Goal: Information Seeking & Learning: Learn about a topic

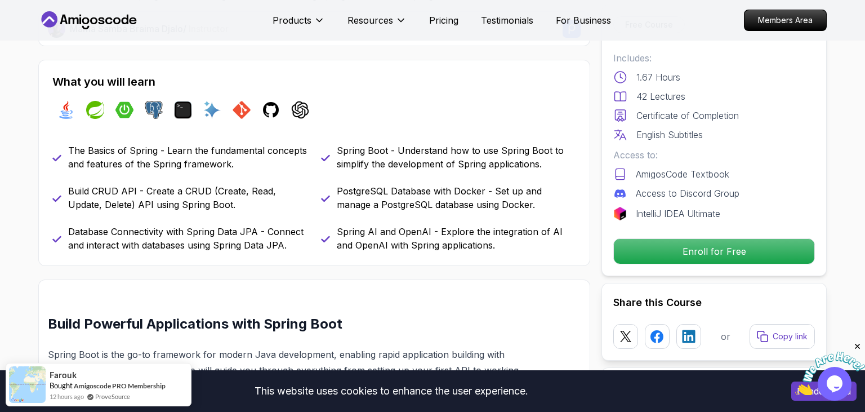
click at [488, 231] on p "Spring AI and OpenAI - Explore the integration of AI and OpenAI with Spring app…" at bounding box center [456, 238] width 239 height 27
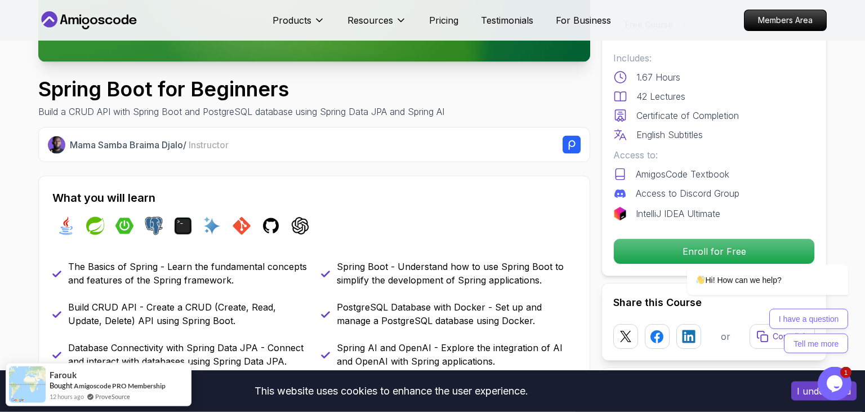
scroll to position [313, 0]
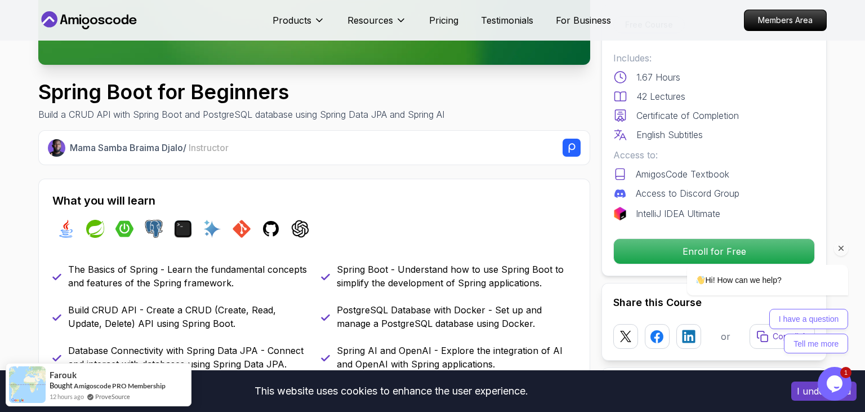
click at [670, 256] on div at bounding box center [753, 248] width 191 height 14
click at [754, 20] on p "Members Area" at bounding box center [785, 20] width 78 height 19
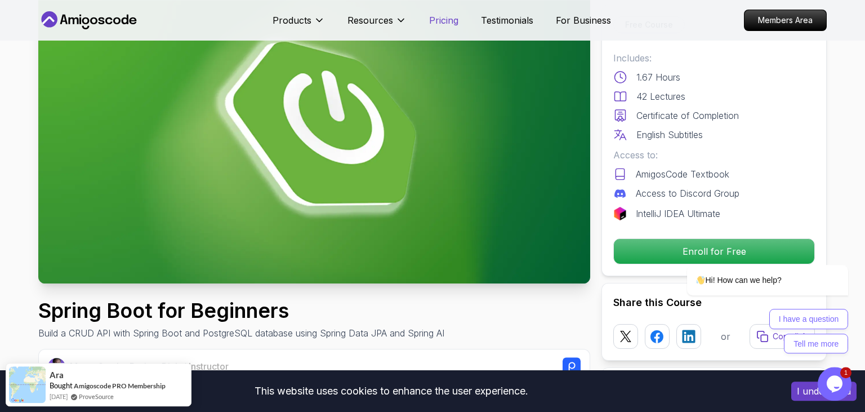
scroll to position [101, 0]
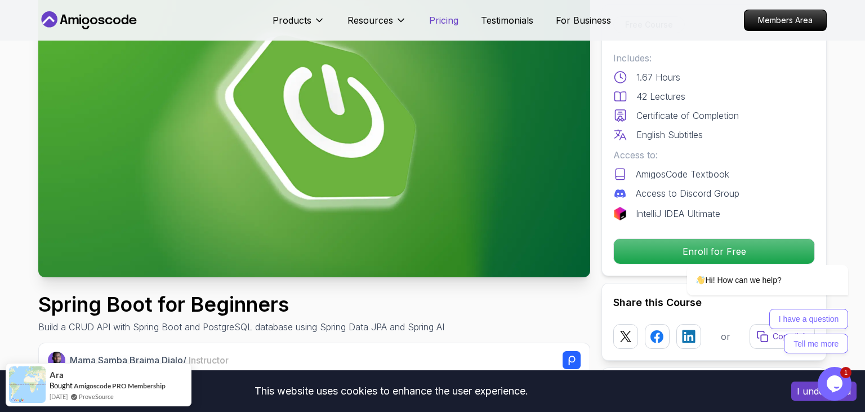
click at [447, 17] on p "Pricing" at bounding box center [443, 21] width 29 height 14
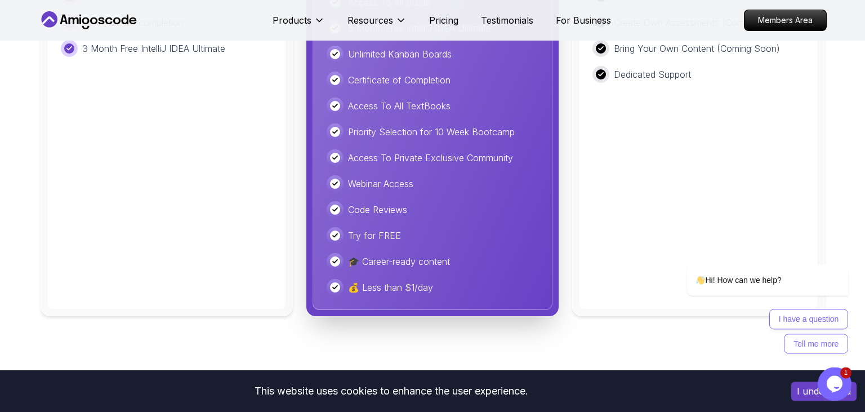
scroll to position [2879, 0]
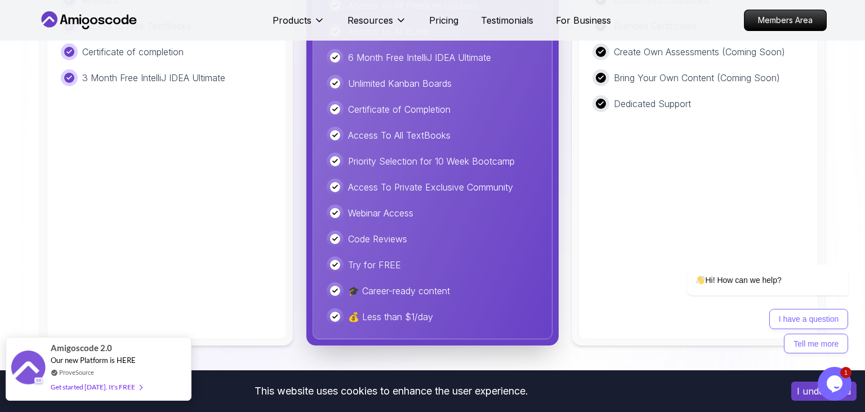
click at [110, 384] on div "Get started today. It's FREE" at bounding box center [96, 386] width 91 height 13
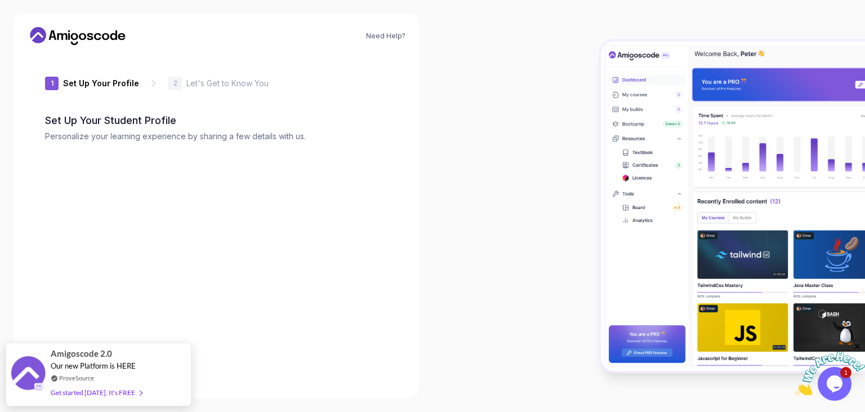
type input "silentcobra0629d"
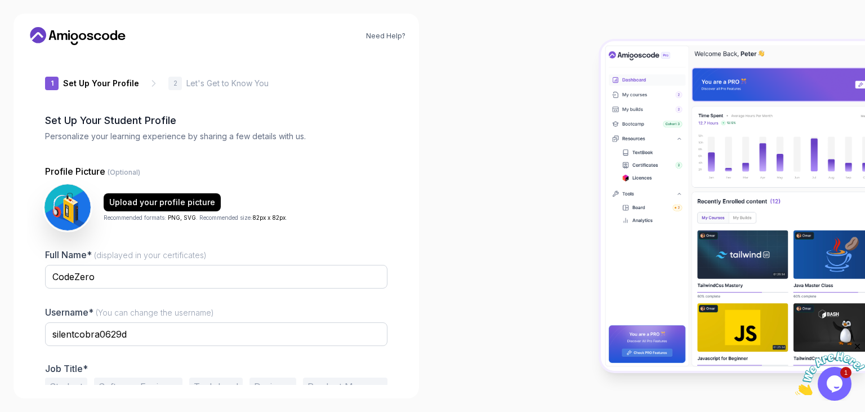
click at [71, 213] on img at bounding box center [67, 207] width 46 height 46
click at [174, 197] on div "Upload your profile picture" at bounding box center [162, 201] width 106 height 11
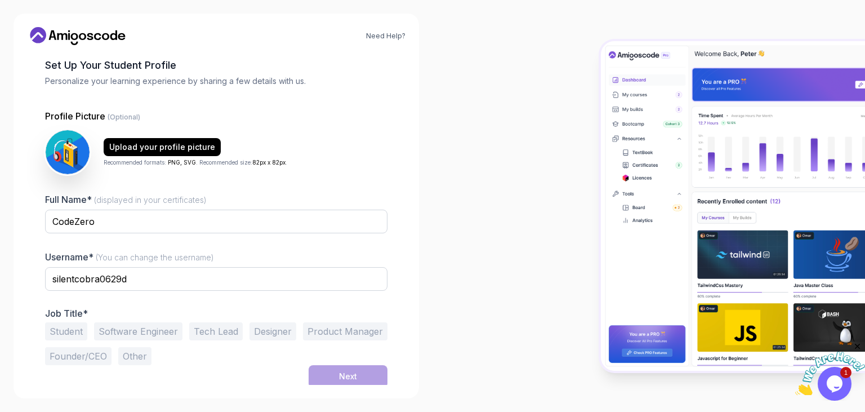
scroll to position [57, 0]
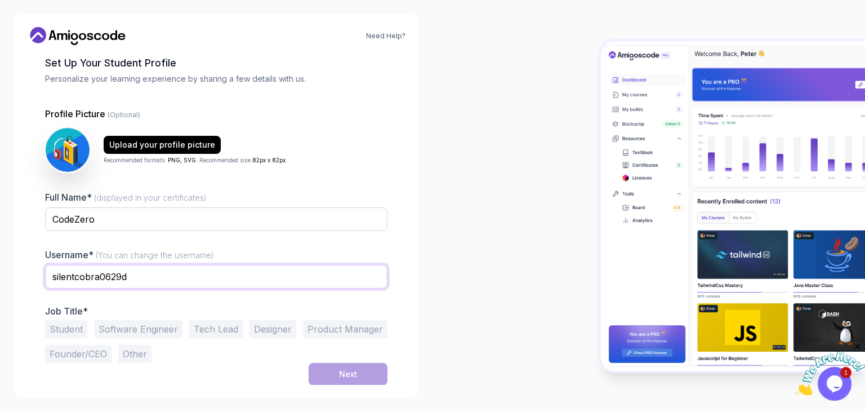
click at [177, 269] on input "silentcobra0629d" at bounding box center [216, 277] width 342 height 24
drag, startPoint x: 175, startPoint y: 306, endPoint x: 142, endPoint y: 306, distance: 32.7
click at [174, 306] on p "Job Title*" at bounding box center [216, 310] width 342 height 11
click at [80, 325] on button "Student" at bounding box center [66, 329] width 42 height 18
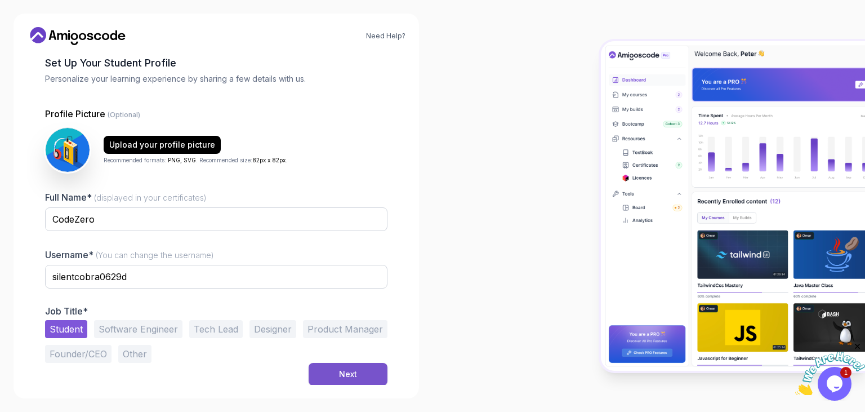
click at [350, 363] on button "Next" at bounding box center [347, 374] width 79 height 23
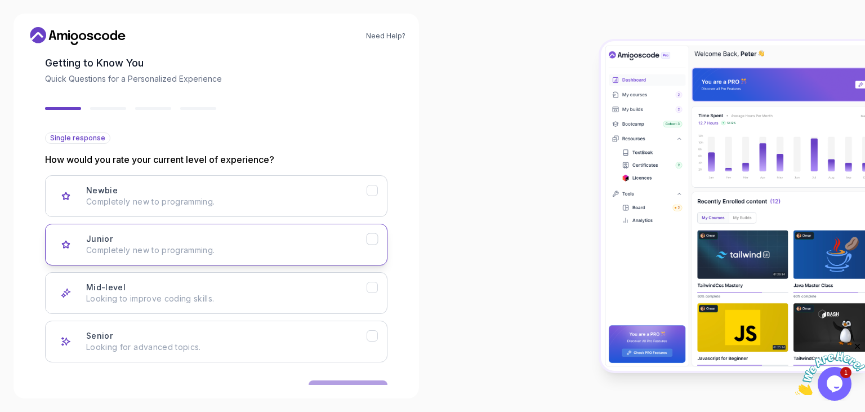
click at [203, 247] on p "Completely new to programming." at bounding box center [226, 249] width 280 height 11
click at [261, 254] on p "Completely new to programming." at bounding box center [226, 249] width 280 height 11
click at [247, 285] on div "Mid-level Looking to improve coding skills." at bounding box center [226, 292] width 280 height 23
click at [271, 253] on p "Completely new to programming." at bounding box center [226, 249] width 280 height 11
click at [272, 276] on button "Mid-level Looking to improve coding skills." at bounding box center [216, 293] width 342 height 42
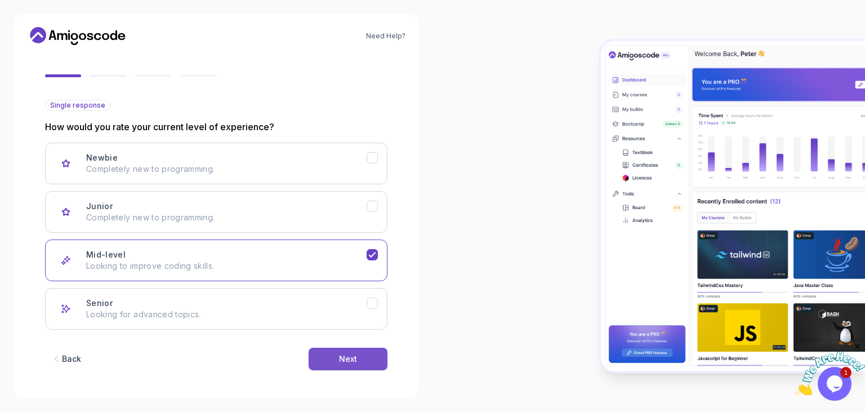
scroll to position [92, 0]
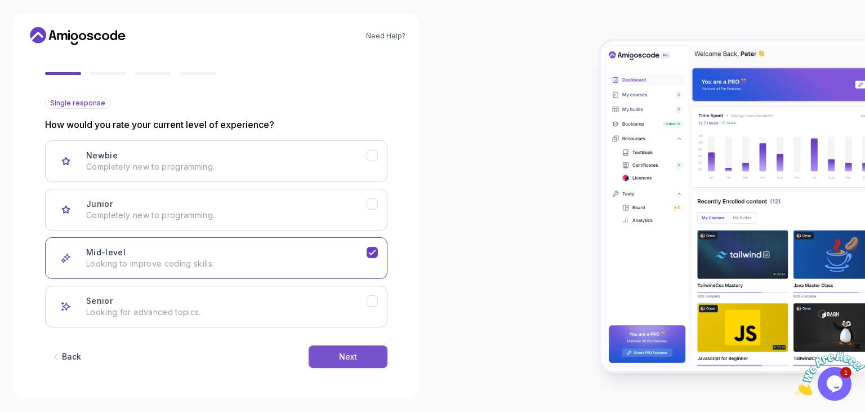
click at [366, 351] on button "Next" at bounding box center [347, 356] width 79 height 23
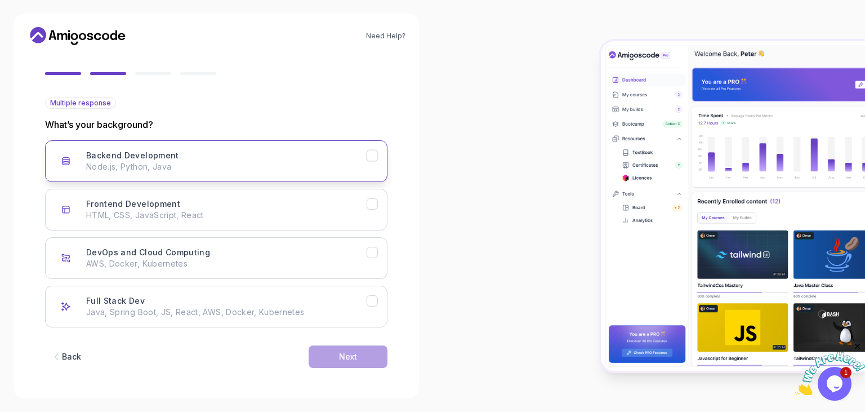
click at [201, 172] on button "Backend Development Node.js, Python, Java" at bounding box center [216, 161] width 342 height 42
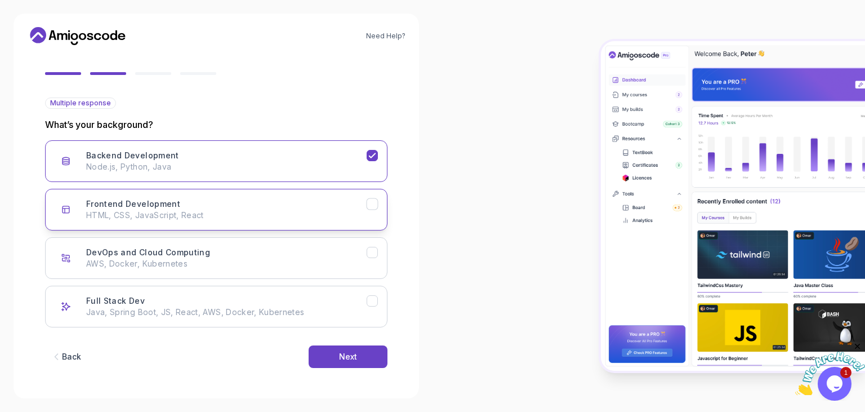
click at [226, 217] on p "HTML, CSS, JavaScript, React" at bounding box center [226, 214] width 280 height 11
click at [231, 251] on div "DevOps and Cloud Computing AWS, Docker, Kubernetes" at bounding box center [226, 258] width 280 height 23
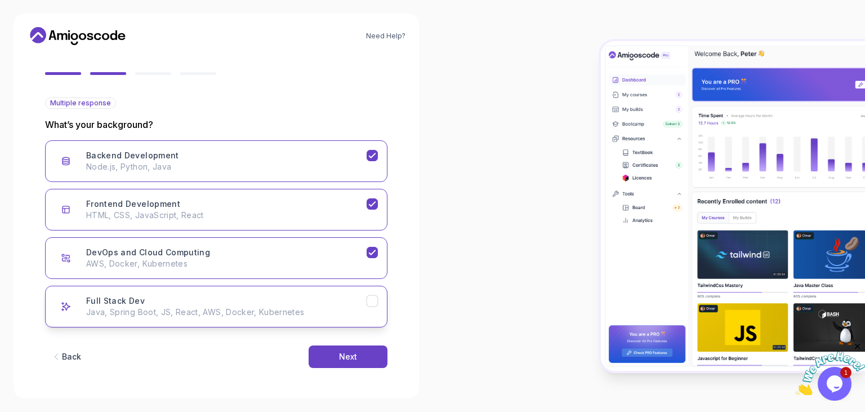
drag, startPoint x: 252, startPoint y: 294, endPoint x: 262, endPoint y: 301, distance: 12.4
click at [253, 297] on div "Full Stack Dev Java, Spring Boot, JS, React, AWS, Docker, Kubernetes" at bounding box center [226, 306] width 280 height 23
click at [323, 244] on button "DevOps and Cloud Computing AWS, Docker, Kubernetes" at bounding box center [216, 258] width 342 height 42
click at [325, 200] on div "Frontend Development HTML, CSS, JavaScript, React" at bounding box center [226, 209] width 280 height 23
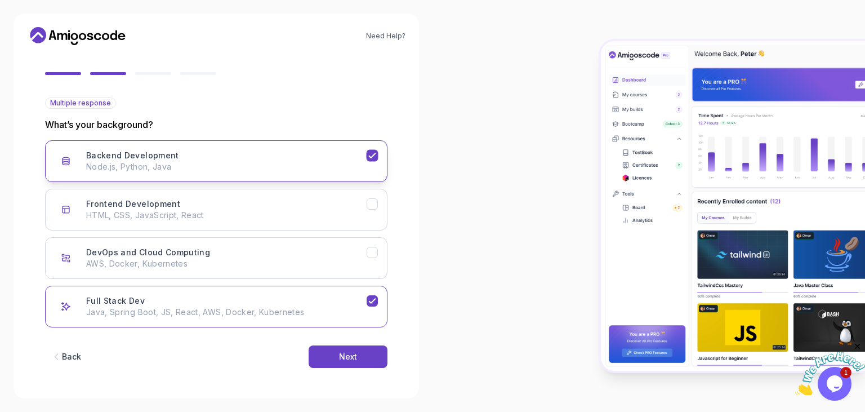
click at [338, 166] on p "Node.js, Python, Java" at bounding box center [226, 166] width 280 height 11
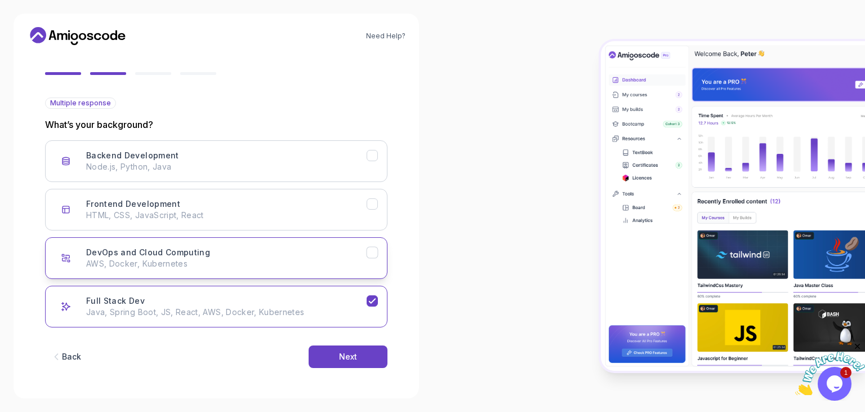
drag, startPoint x: 306, startPoint y: 284, endPoint x: 310, endPoint y: 256, distance: 27.9
click at [306, 281] on div "Backend Development Node.js, Python, Java Frontend Development HTML, CSS, JavaS…" at bounding box center [216, 233] width 342 height 187
click at [312, 261] on div "DevOps and Cloud Computing AWS, Docker, Kubernetes" at bounding box center [226, 258] width 280 height 23
click at [360, 349] on button "Next" at bounding box center [347, 356] width 79 height 23
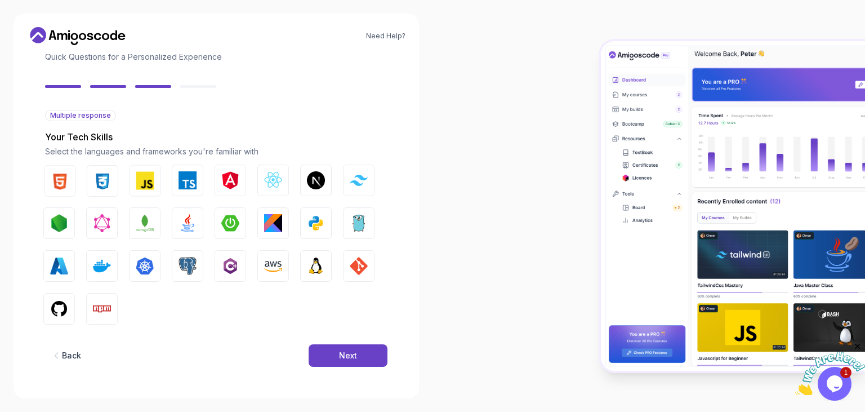
scroll to position [79, 0]
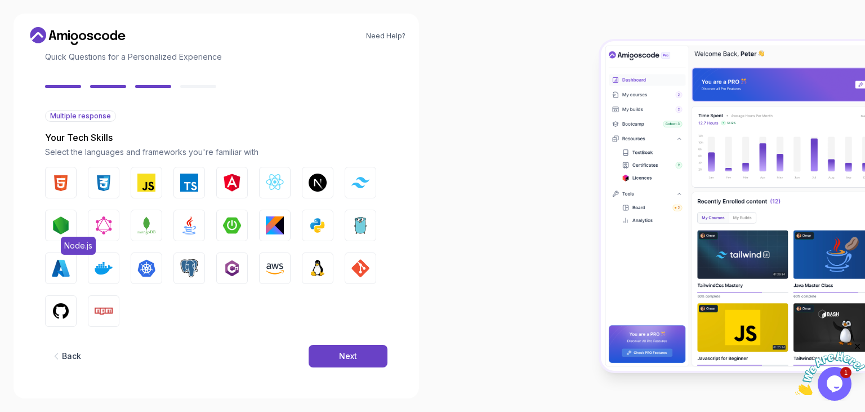
click at [70, 220] on button "Node.js" at bounding box center [61, 225] width 32 height 32
click at [149, 226] on img "button" at bounding box center [146, 225] width 18 height 18
click at [326, 269] on img "button" at bounding box center [317, 268] width 18 height 18
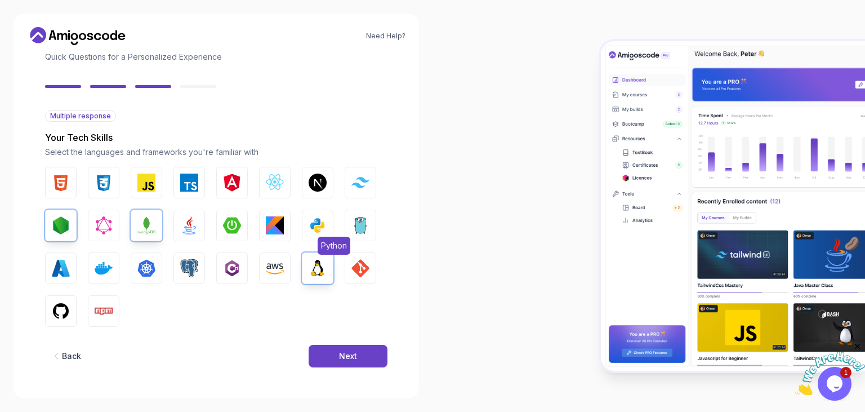
click at [321, 216] on button "Python" at bounding box center [318, 225] width 32 height 32
click at [350, 361] on button "Next" at bounding box center [347, 356] width 79 height 23
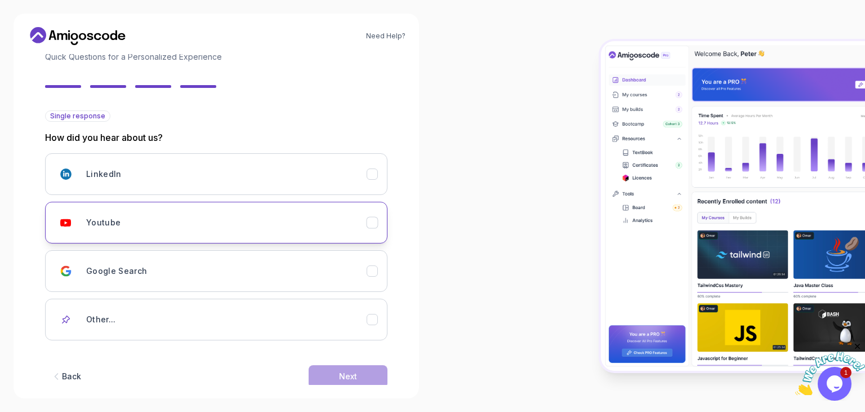
click at [139, 226] on div "Youtube" at bounding box center [226, 222] width 280 height 23
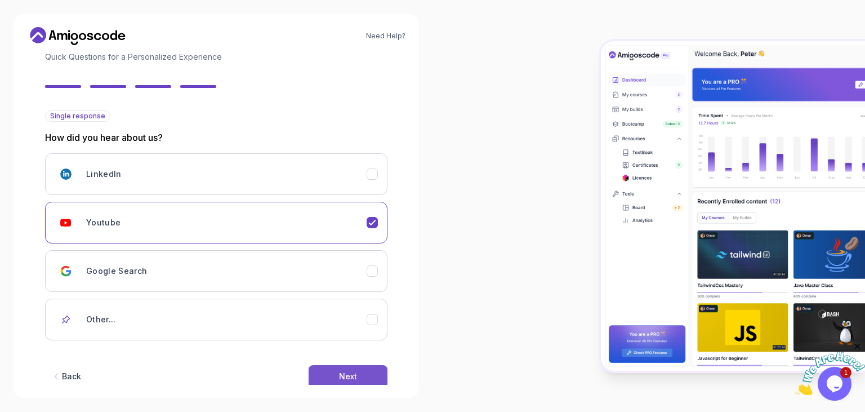
click at [341, 368] on button "Next" at bounding box center [347, 376] width 79 height 23
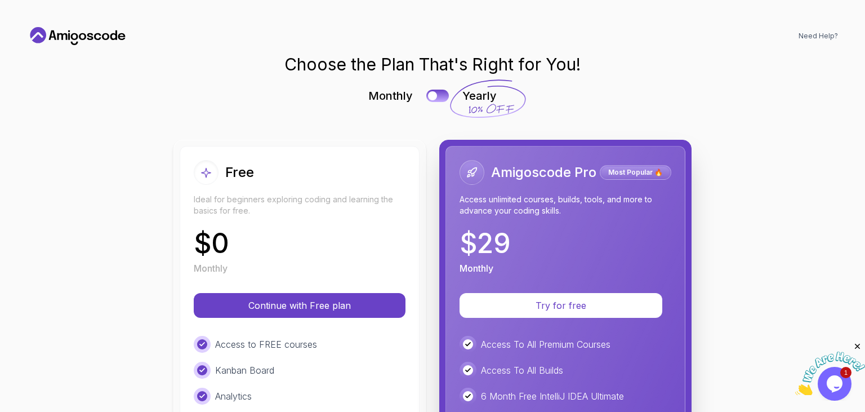
scroll to position [0, 0]
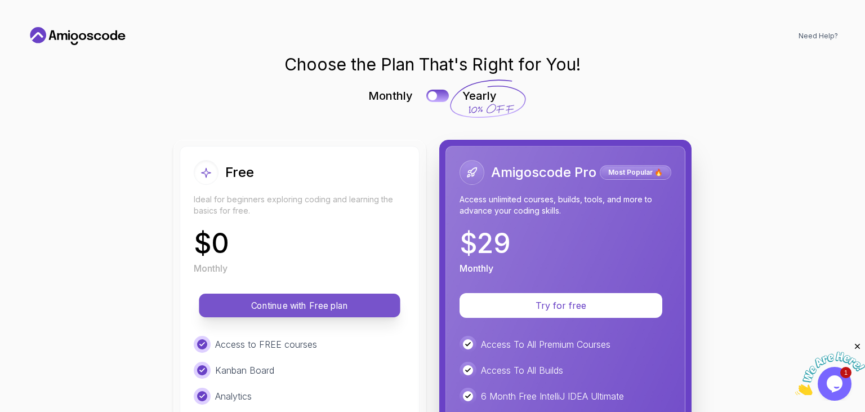
click at [292, 306] on p "Continue with Free plan" at bounding box center [300, 305] width 176 height 13
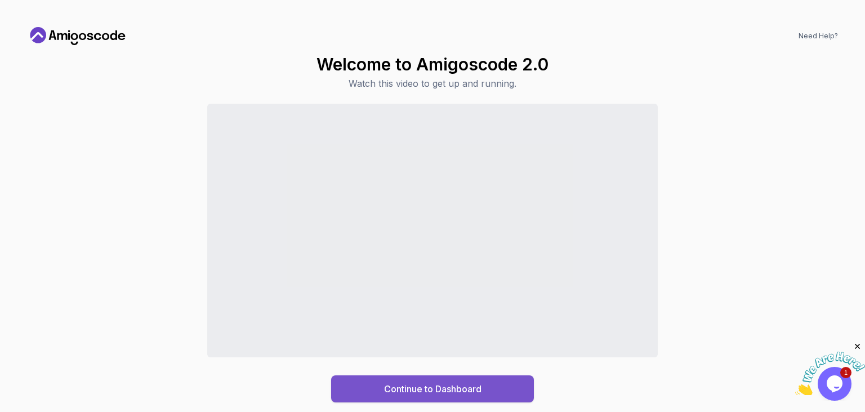
click at [491, 391] on button "Continue to Dashboard" at bounding box center [432, 388] width 203 height 27
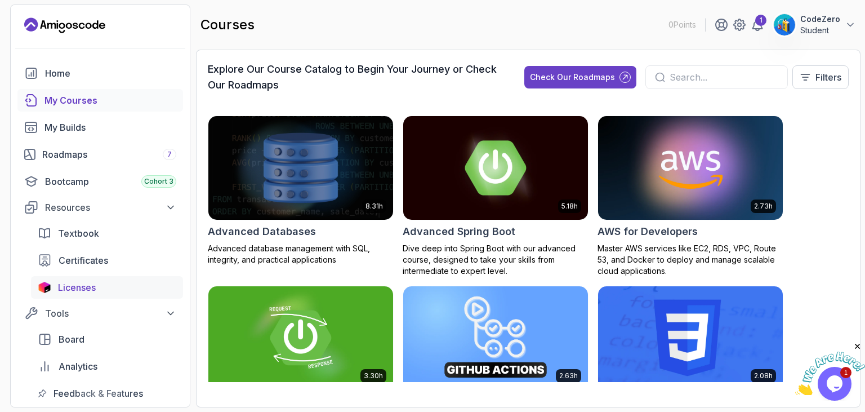
click at [88, 289] on span "Licenses" at bounding box center [77, 287] width 38 height 14
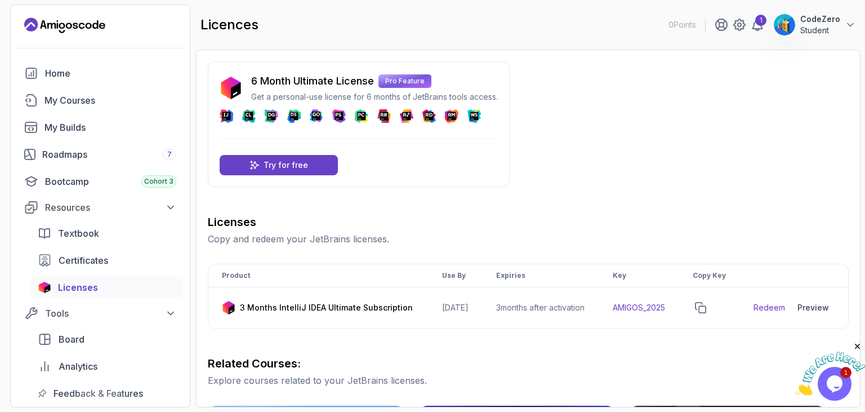
click at [622, 177] on div "6 Month Ultimate License Pro Feature Get a personal-use license for 6 months of…" at bounding box center [528, 401] width 641 height 680
click at [591, 146] on div "6 Month Ultimate License Pro Feature Get a personal-use license for 6 months of…" at bounding box center [528, 401] width 641 height 680
click at [328, 97] on p "Get a personal-use license for 6 months of JetBrains tools access." at bounding box center [374, 96] width 247 height 11
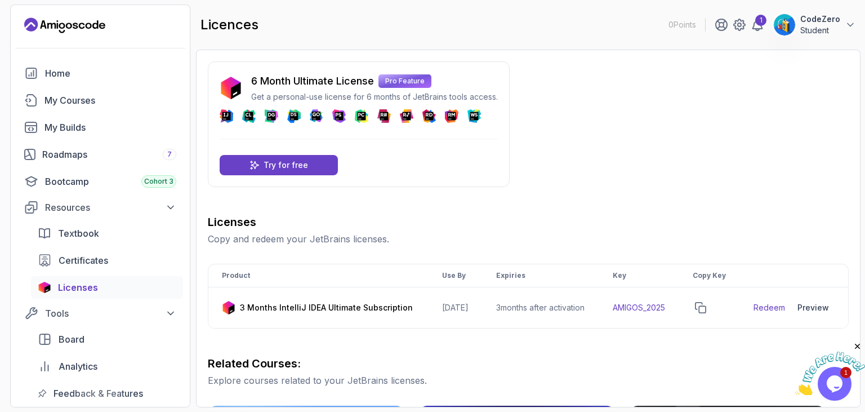
click at [566, 143] on div "6 Month Ultimate License Pro Feature Get a personal-use license for 6 months of…" at bounding box center [528, 401] width 641 height 680
click at [594, 197] on div "6 Month Ultimate License Pro Feature Get a personal-use license for 6 months of…" at bounding box center [528, 401] width 641 height 680
click at [587, 177] on div "6 Month Ultimate License Pro Feature Get a personal-use license for 6 months of…" at bounding box center [528, 401] width 641 height 680
click at [107, 229] on div "Textbook" at bounding box center [117, 233] width 118 height 14
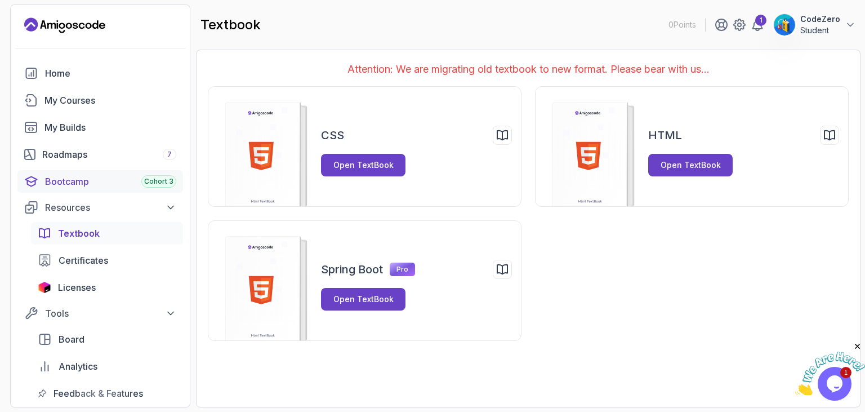
click at [77, 176] on div "Bootcamp Cohort 3" at bounding box center [110, 182] width 131 height 14
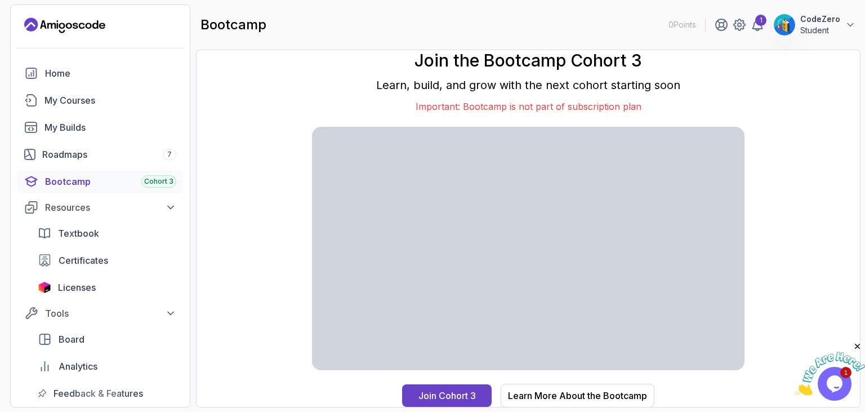
click at [379, 91] on p "Learn, build, and grow with the next cohort starting soon" at bounding box center [528, 85] width 432 height 16
click at [80, 148] on div "Roadmaps 7" at bounding box center [109, 154] width 134 height 14
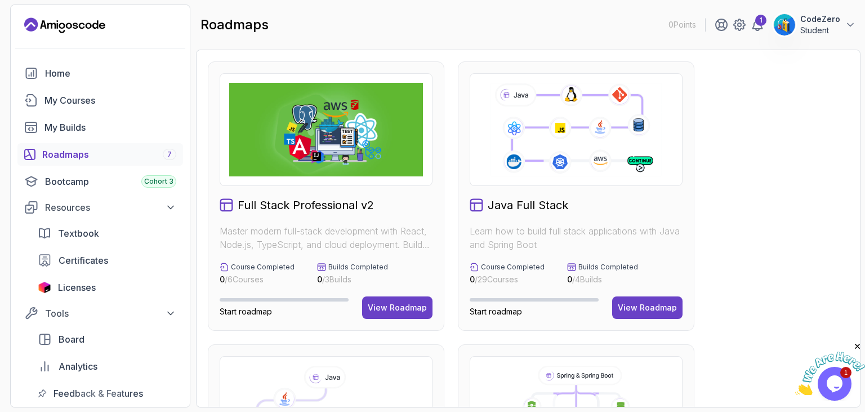
click at [327, 123] on img at bounding box center [326, 129] width 194 height 93
click at [374, 309] on div "View Roadmap" at bounding box center [397, 307] width 59 height 11
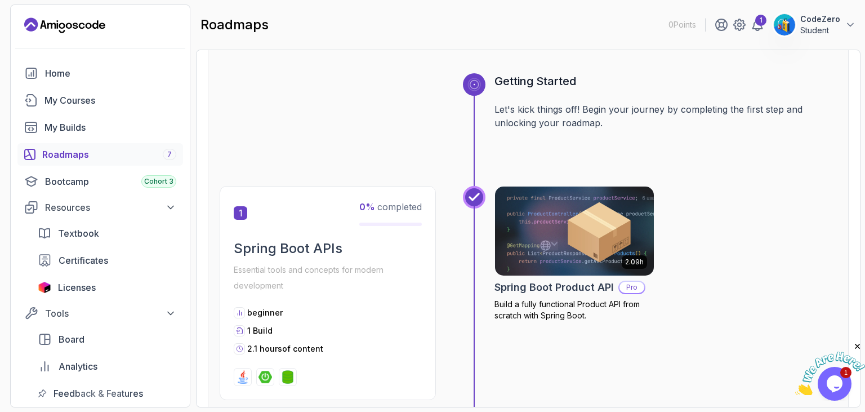
scroll to position [518, 0]
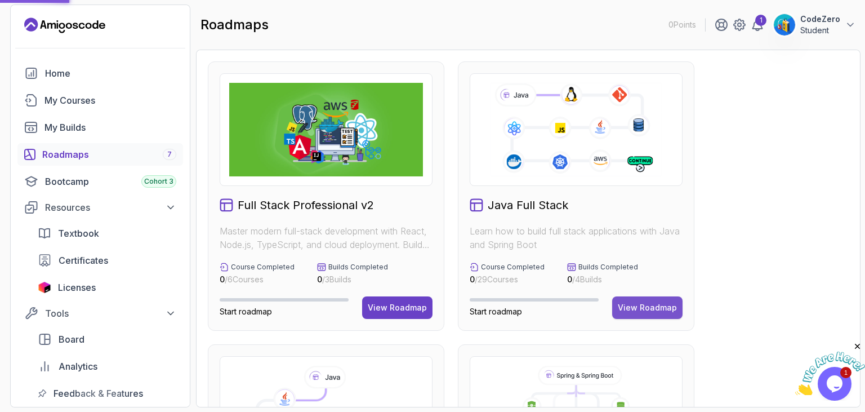
click at [645, 301] on button "View Roadmap" at bounding box center [647, 307] width 70 height 23
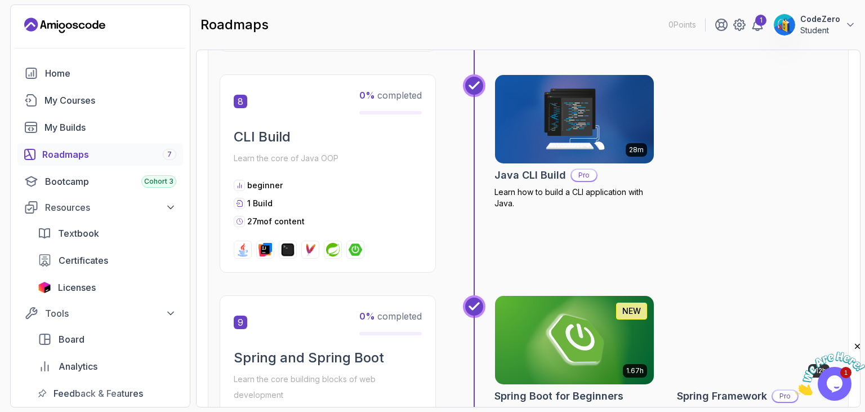
scroll to position [2140, 0]
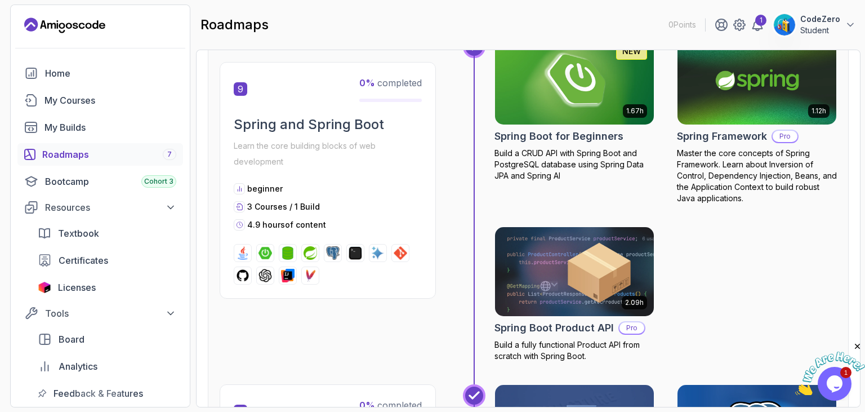
click at [566, 106] on img at bounding box center [574, 80] width 167 height 93
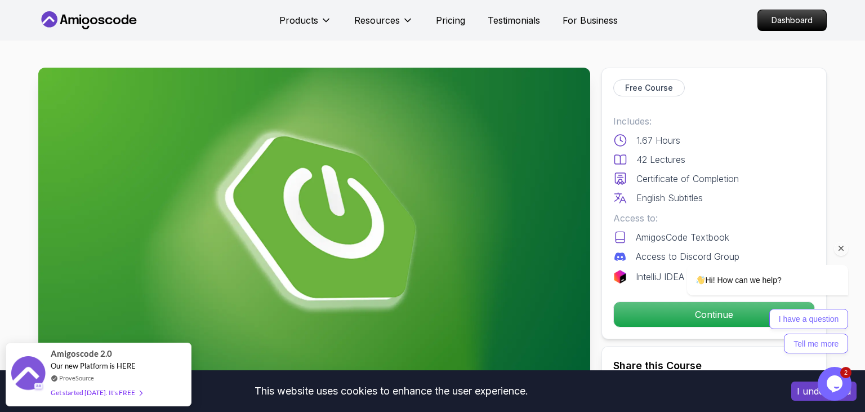
click at [679, 315] on div "I have a question Tell me more" at bounding box center [753, 330] width 191 height 44
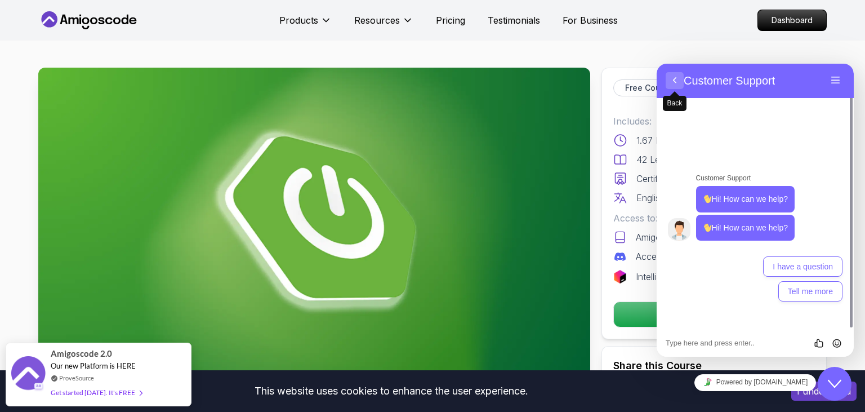
click at [675, 82] on button "Back" at bounding box center [674, 80] width 18 height 17
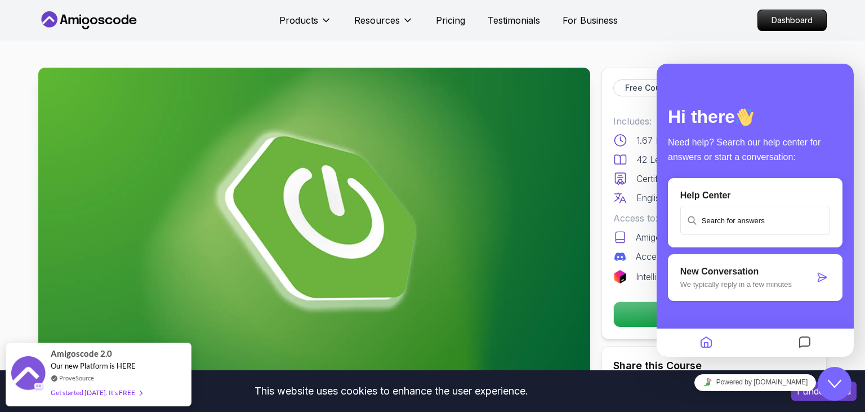
click at [548, 78] on img at bounding box center [314, 223] width 552 height 310
click at [710, 350] on icon "Home" at bounding box center [706, 343] width 14 height 22
click at [610, 343] on div "Free Course Includes: 1.67 Hours 42 Lectures Certificate of Completion English …" at bounding box center [713, 293] width 225 height 451
drag, startPoint x: 834, startPoint y: 378, endPoint x: 1568, endPoint y: 726, distance: 812.1
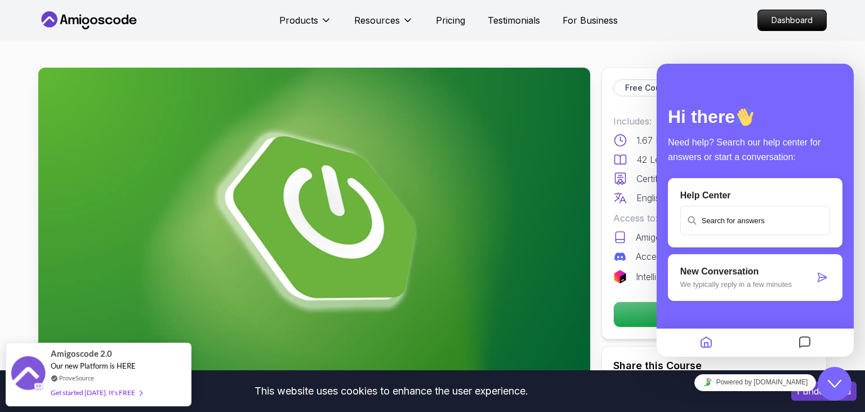
click at [834, 378] on icon "Close Chat This icon closes the chat window." at bounding box center [835, 384] width 14 height 14
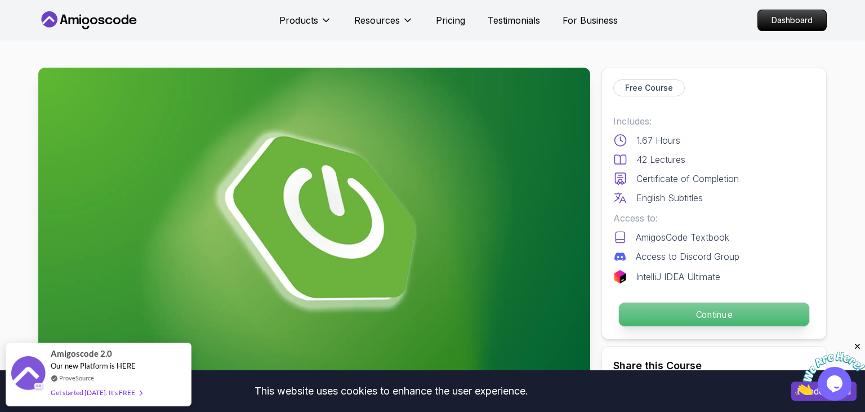
click at [737, 310] on p "Continue" at bounding box center [714, 314] width 190 height 24
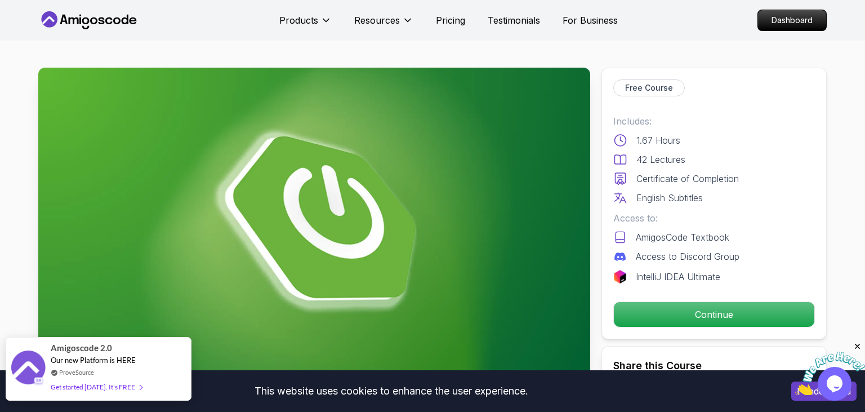
click at [97, 355] on div "Amigoscode 2.0 Our new Platform is HERE ProveSource Get started today. It's FREE" at bounding box center [98, 368] width 95 height 62
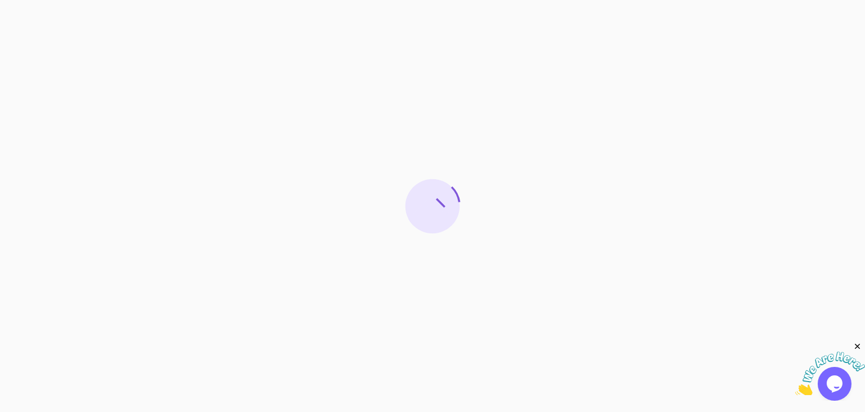
click at [449, 235] on div at bounding box center [432, 206] width 865 height 412
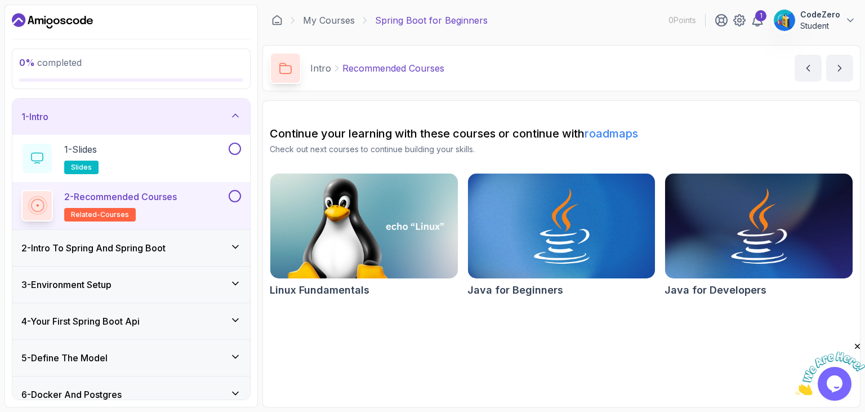
click at [175, 246] on div "2 - Intro To Spring And Spring Boot" at bounding box center [131, 248] width 220 height 14
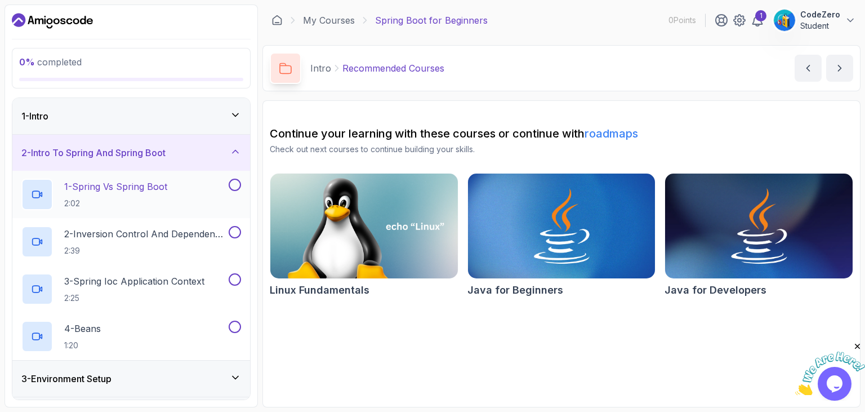
click at [138, 193] on p "1 - Spring Vs Spring Boot" at bounding box center [115, 187] width 103 height 14
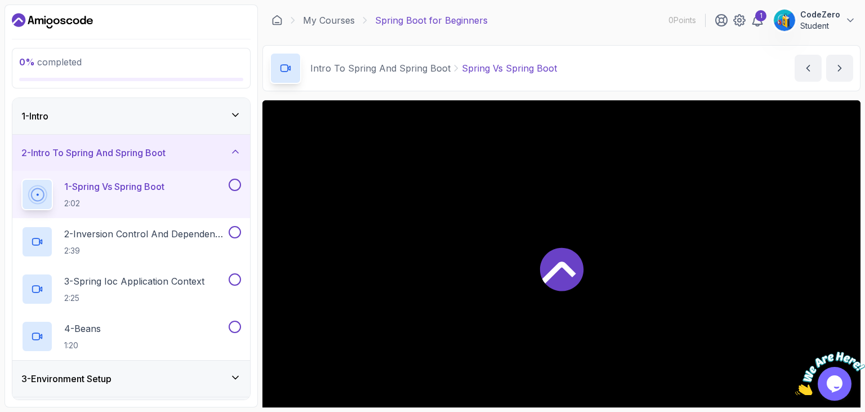
click at [609, 245] on div at bounding box center [561, 268] width 598 height 336
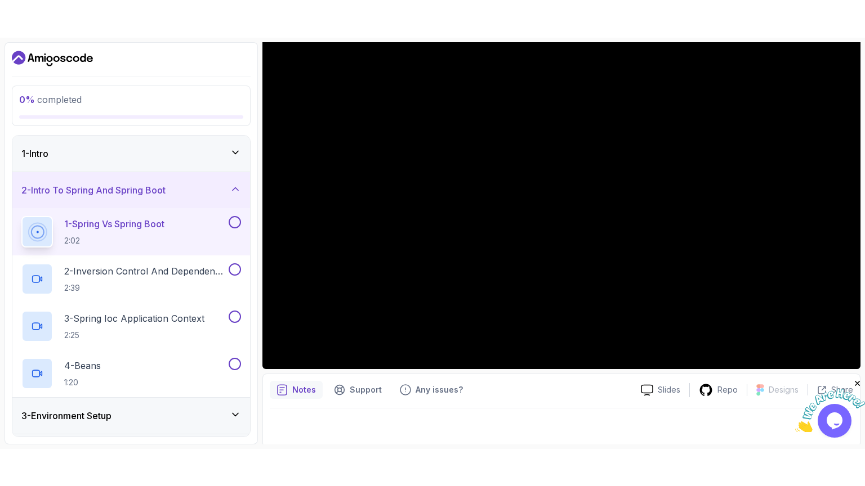
scroll to position [107, 0]
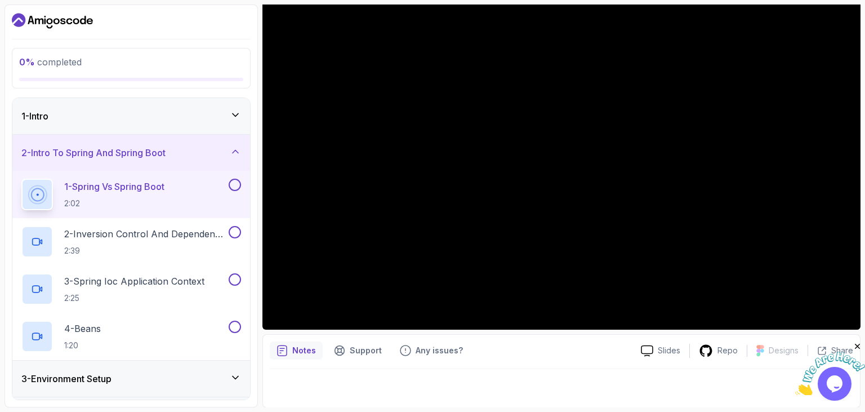
click at [860, 345] on icon "Close" at bounding box center [857, 346] width 10 height 10
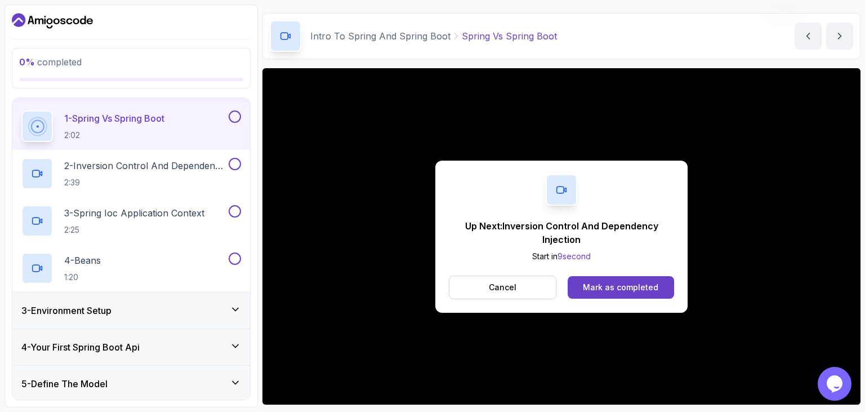
scroll to position [65, 0]
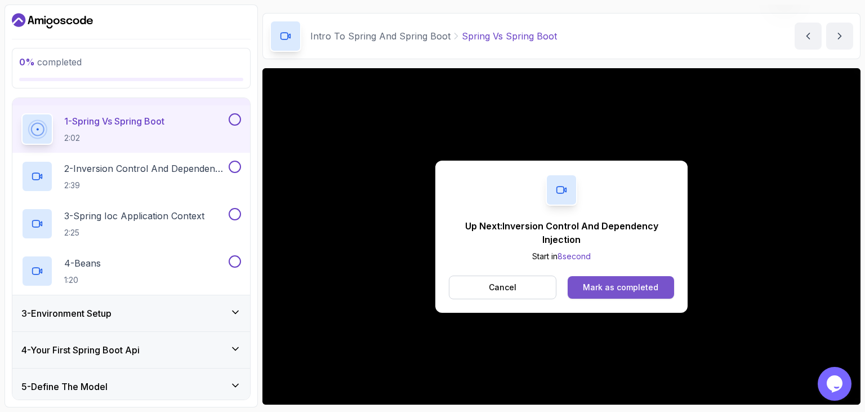
click at [618, 284] on div "Mark as completed" at bounding box center [620, 286] width 75 height 11
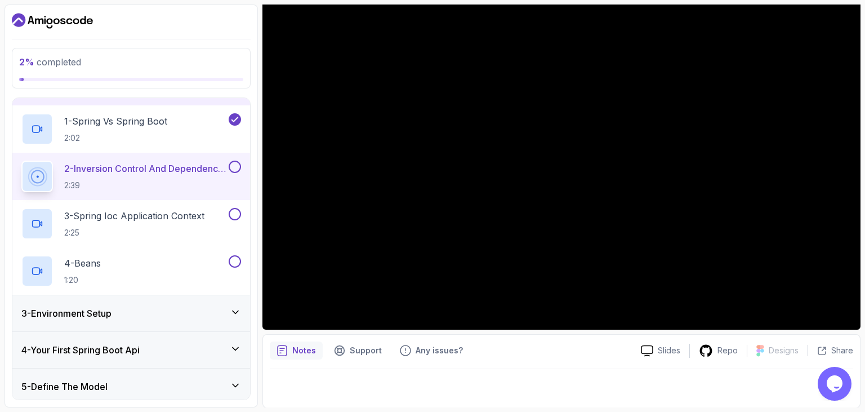
scroll to position [32, 0]
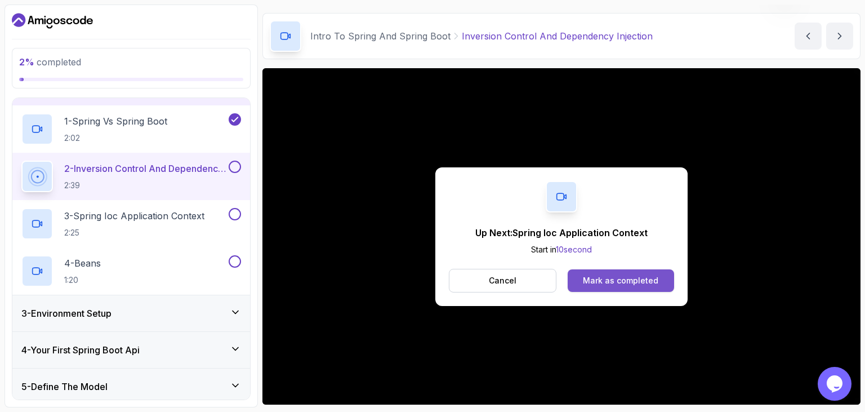
click at [638, 280] on div "Mark as completed" at bounding box center [620, 280] width 75 height 11
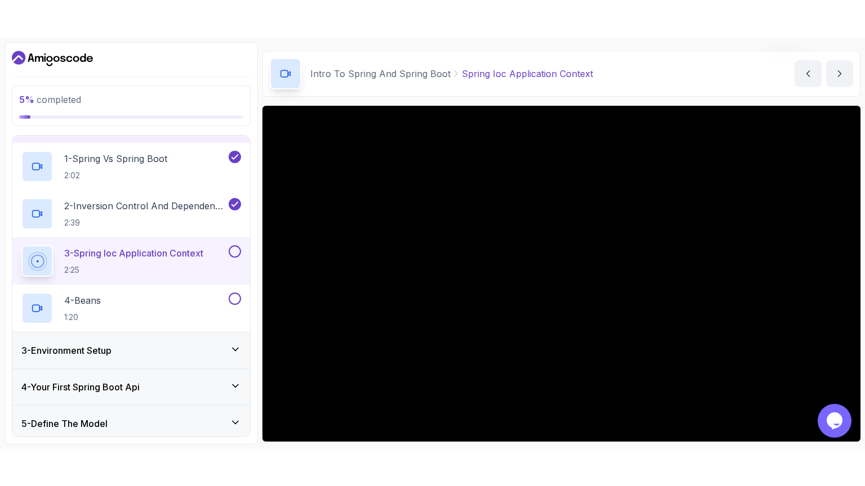
scroll to position [97, 0]
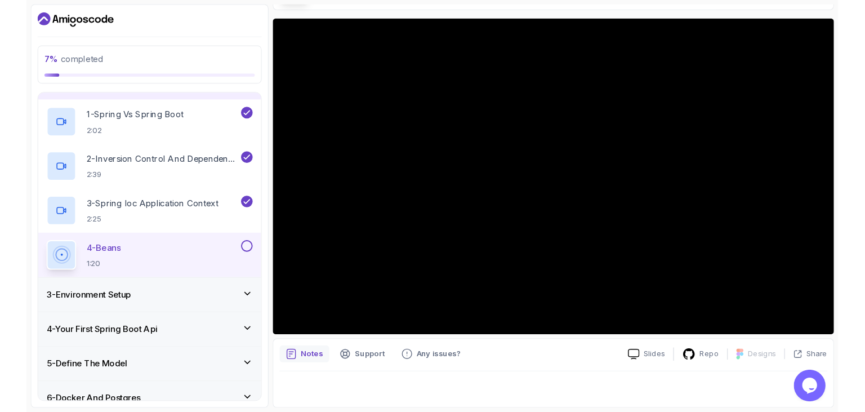
scroll to position [32, 0]
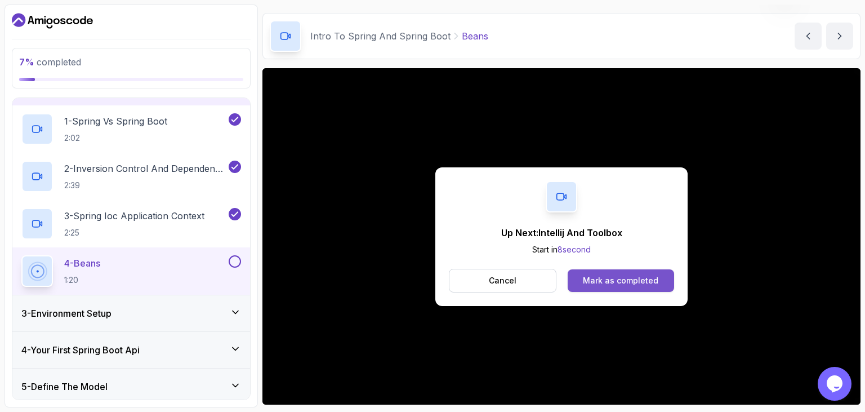
click at [624, 278] on div "Mark as completed" at bounding box center [620, 280] width 75 height 11
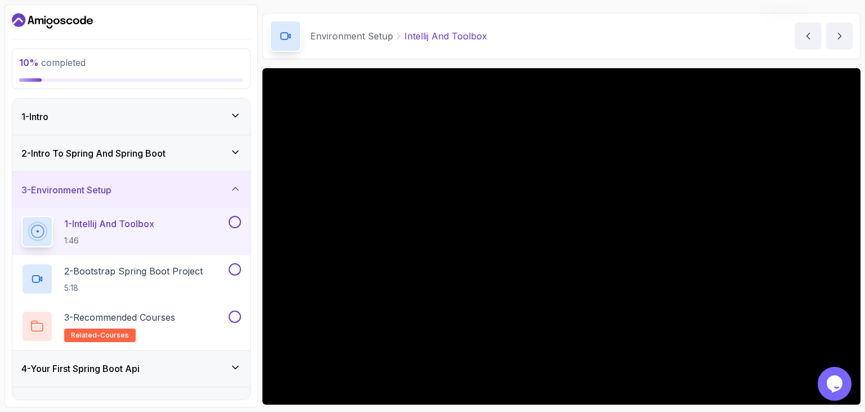
click at [172, 156] on div "2 - Intro To Spring And Spring Boot" at bounding box center [131, 153] width 220 height 14
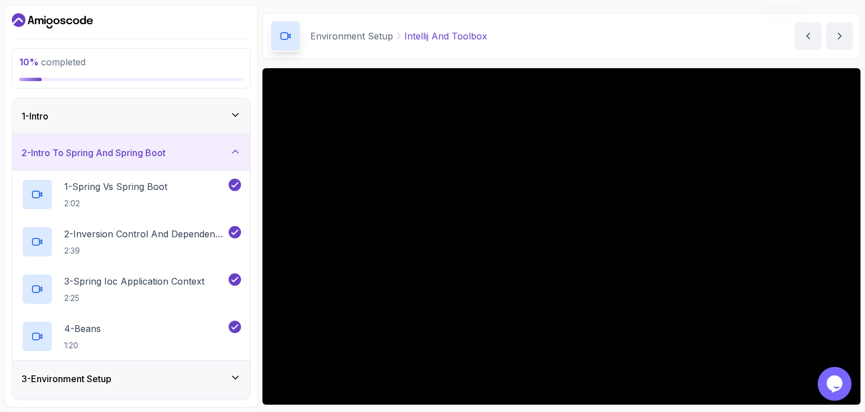
click at [156, 144] on div "2 - Intro To Spring And Spring Boot" at bounding box center [131, 153] width 238 height 36
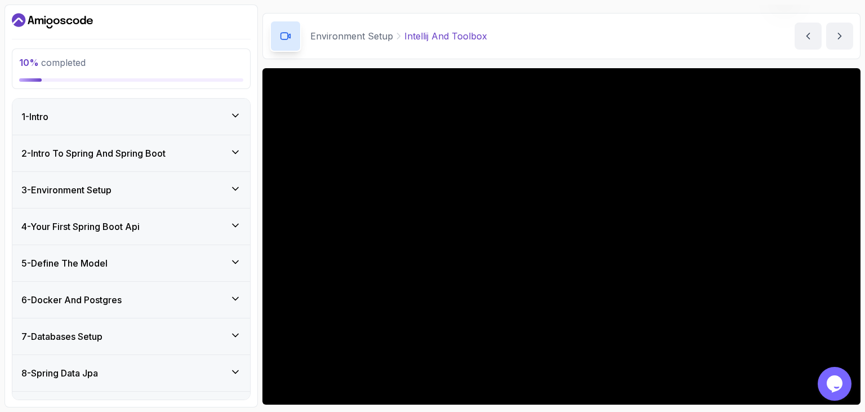
click at [82, 189] on h3 "3 - Environment Setup" at bounding box center [66, 190] width 90 height 14
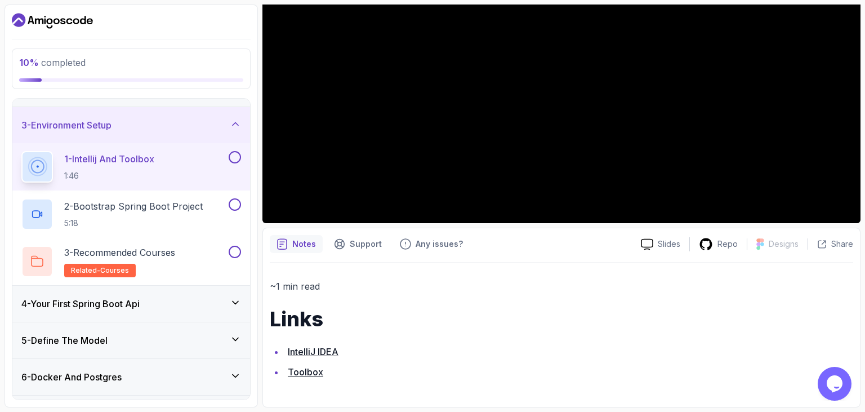
scroll to position [138, 0]
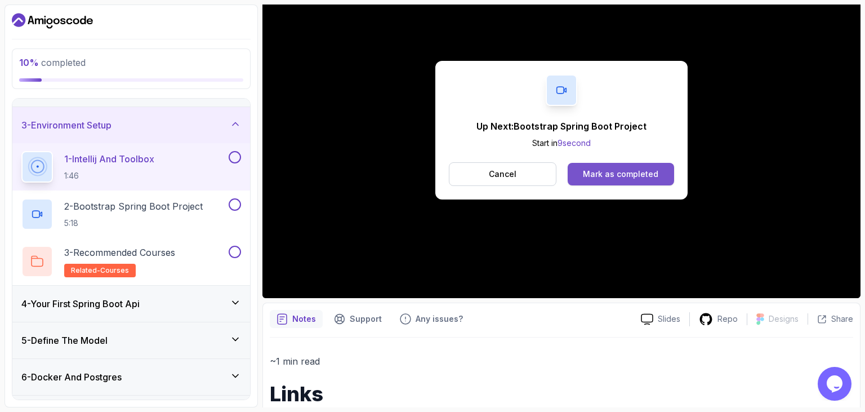
click at [596, 173] on div "Mark as completed" at bounding box center [620, 173] width 75 height 11
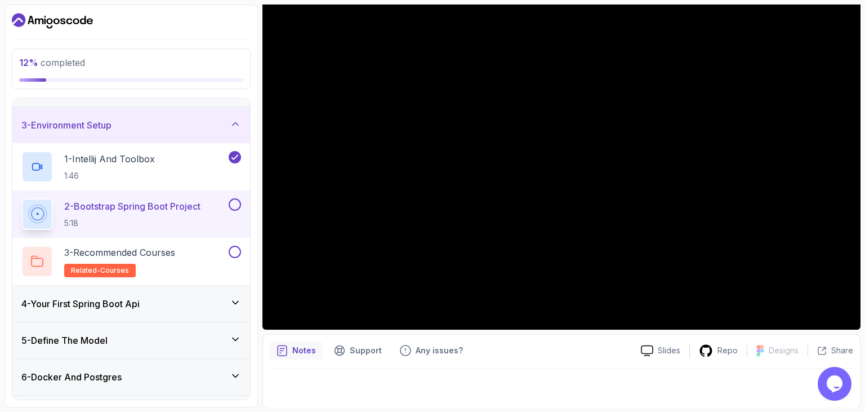
scroll to position [32, 0]
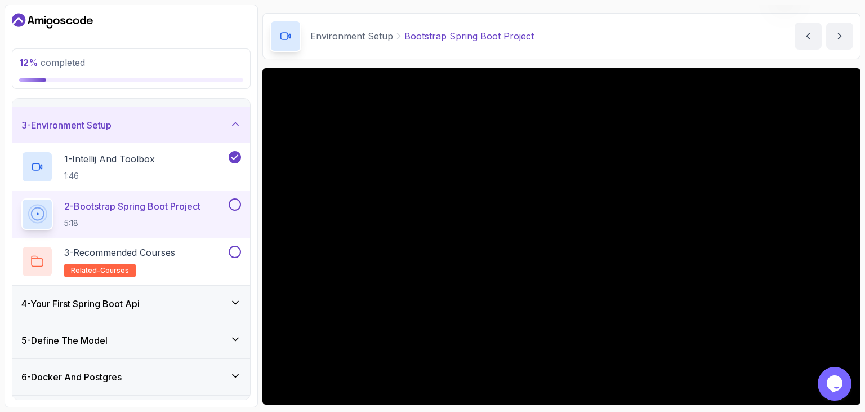
click at [71, 18] on icon "Dashboard" at bounding box center [52, 21] width 81 height 18
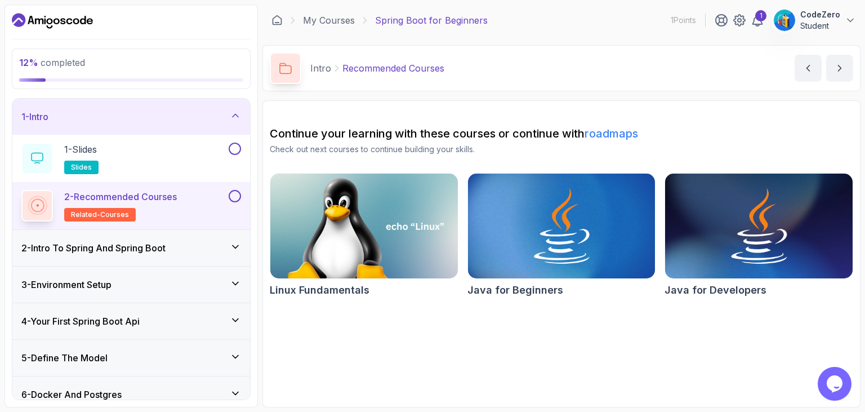
click at [104, 313] on div "4 - Your First Spring Boot Api" at bounding box center [131, 321] width 238 height 36
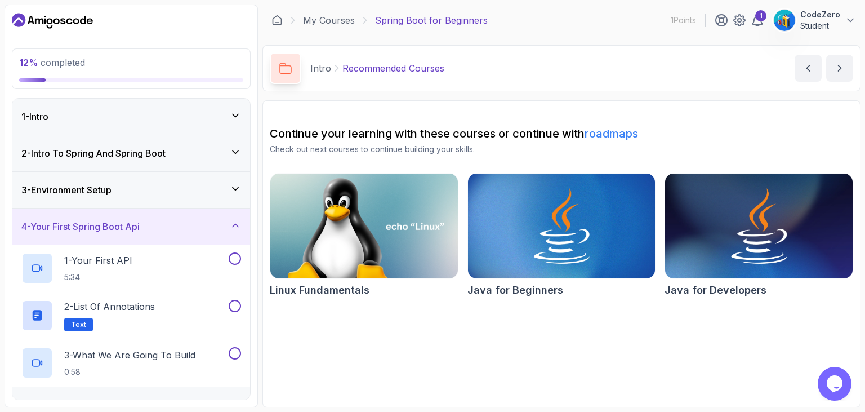
click at [149, 198] on div "3 - Environment Setup" at bounding box center [131, 190] width 238 height 36
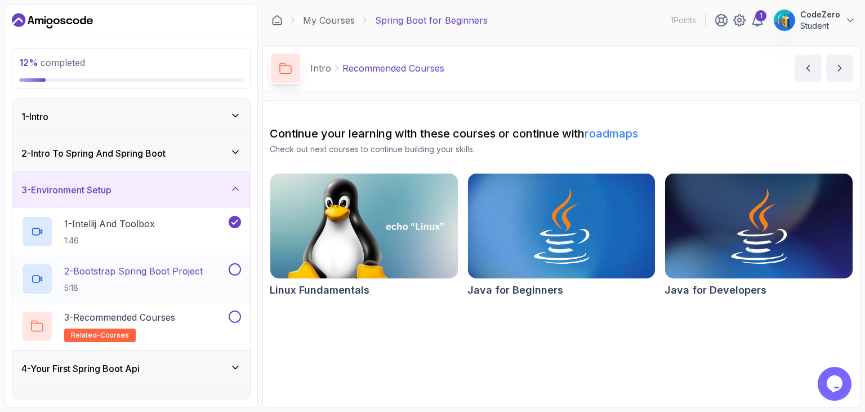
click at [155, 276] on p "2 - Bootstrap Spring Boot Project" at bounding box center [133, 271] width 138 height 14
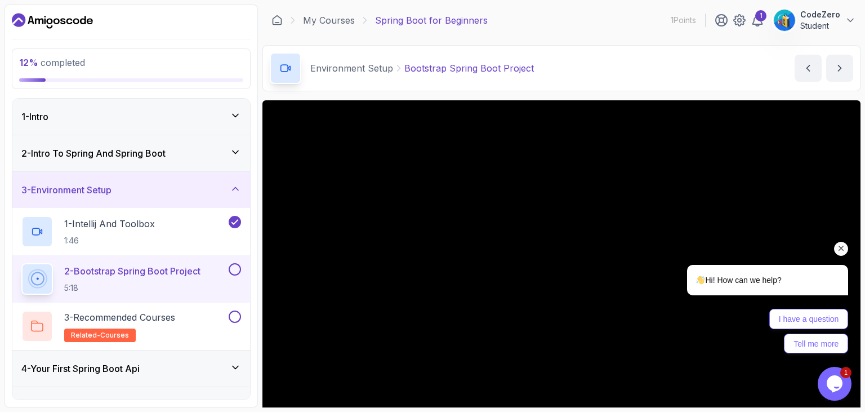
click at [843, 249] on icon "Chat attention grabber" at bounding box center [841, 248] width 10 height 10
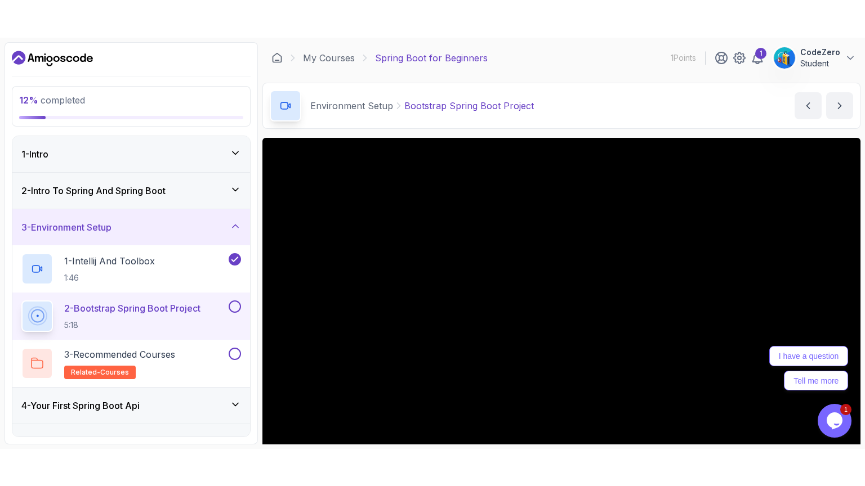
scroll to position [107, 0]
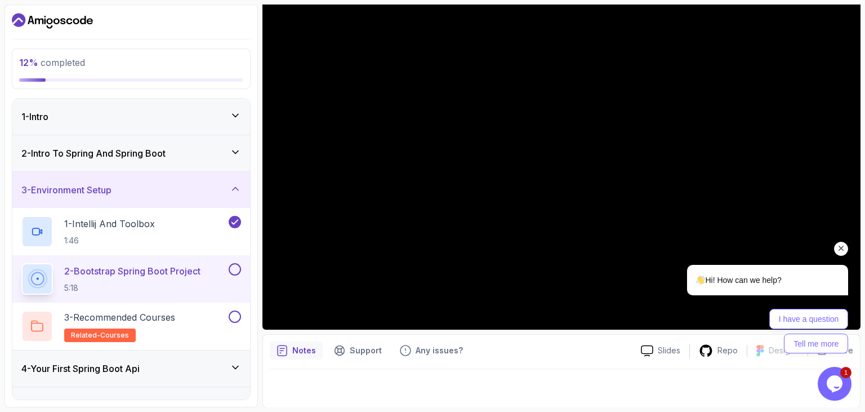
click at [838, 249] on icon "Chat attention grabber" at bounding box center [841, 248] width 10 height 10
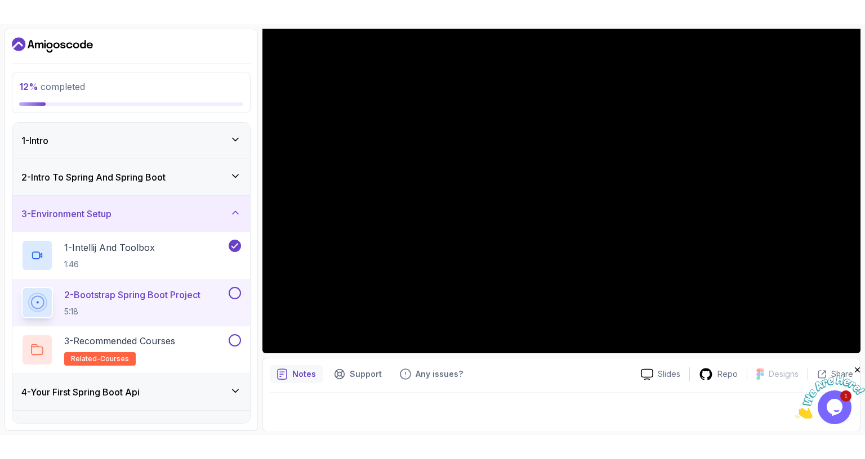
scroll to position [32, 0]
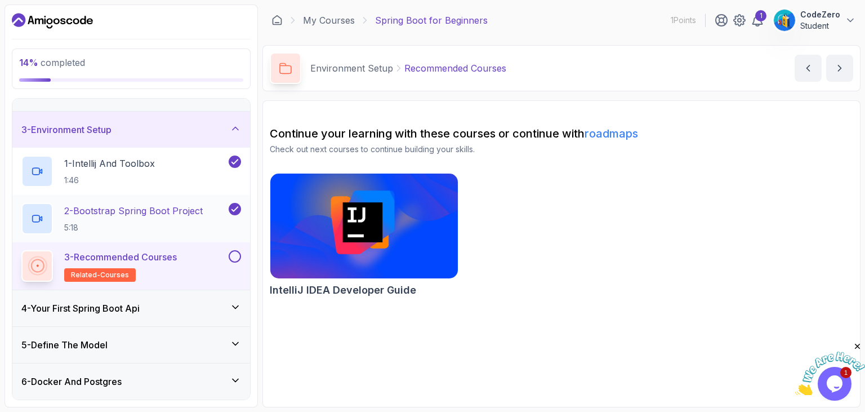
scroll to position [65, 0]
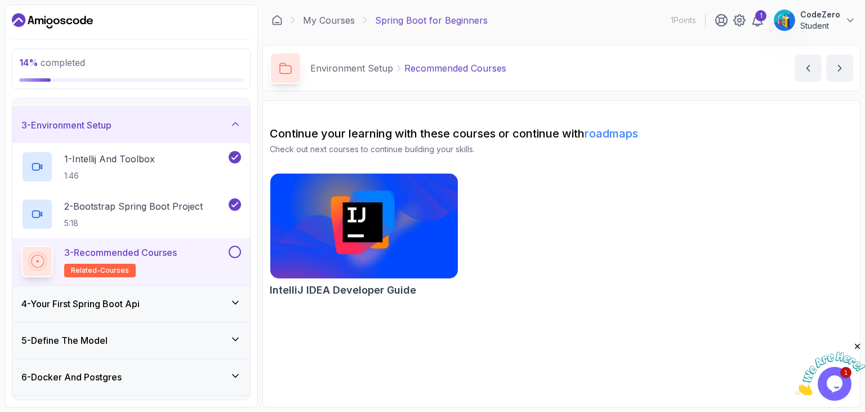
click at [136, 301] on h3 "4 - Your First Spring Boot Api" at bounding box center [80, 304] width 118 height 14
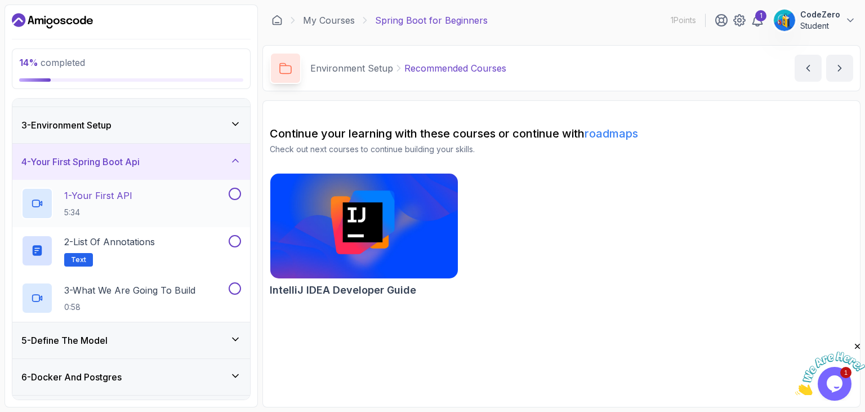
click at [124, 195] on p "1 - Your First API" at bounding box center [98, 196] width 68 height 14
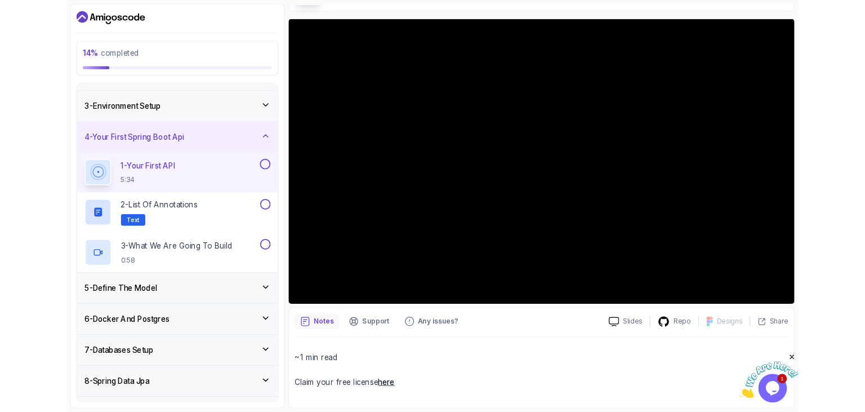
scroll to position [77, 0]
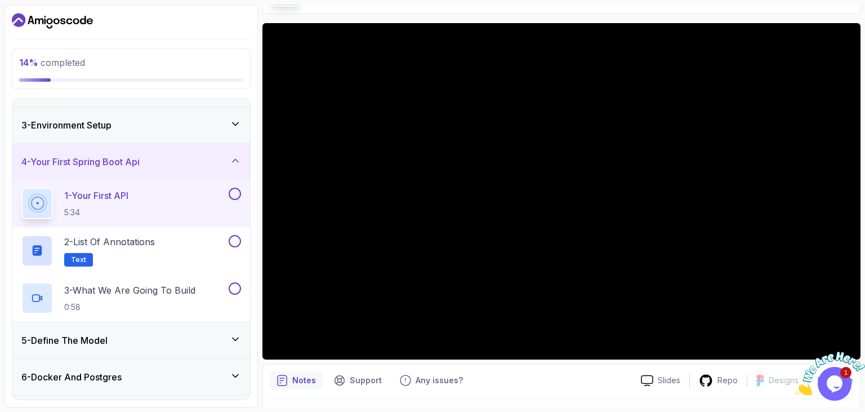
click at [848, 346] on div at bounding box center [830, 368] width 70 height 55
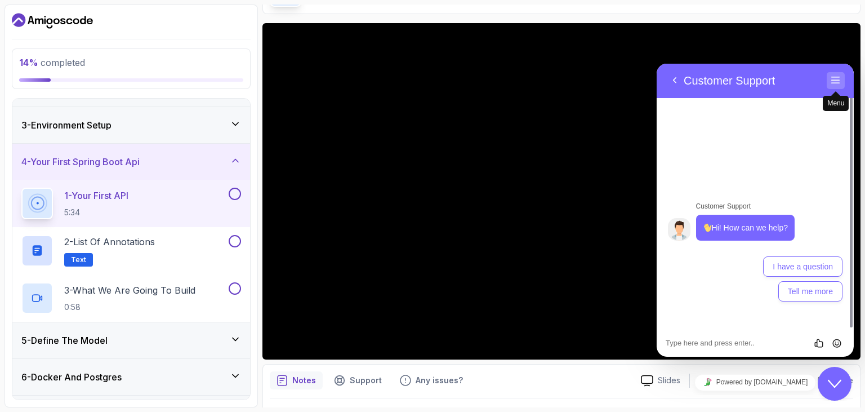
click at [830, 82] on button "Menu" at bounding box center [835, 80] width 18 height 17
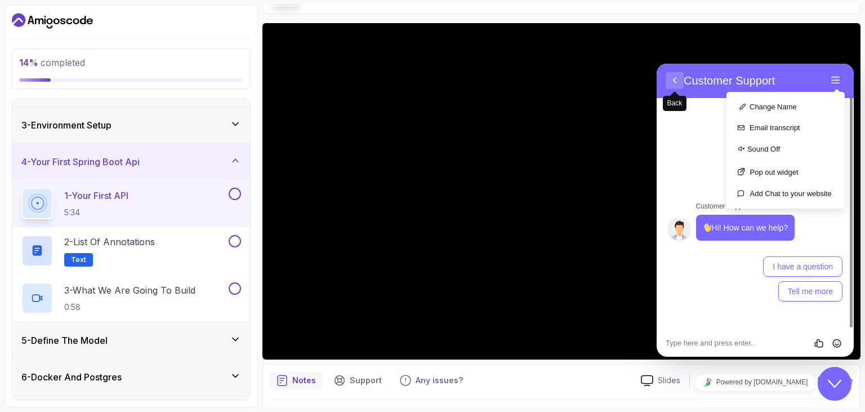
click at [674, 83] on button "Back" at bounding box center [674, 80] width 18 height 17
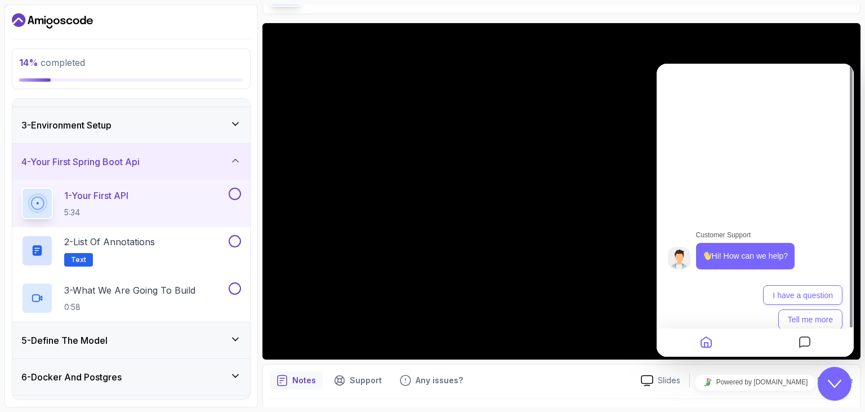
click at [674, 83] on div "Hi there Need help? Search our help center for answers or start a conversation:…" at bounding box center [754, 204] width 197 height 293
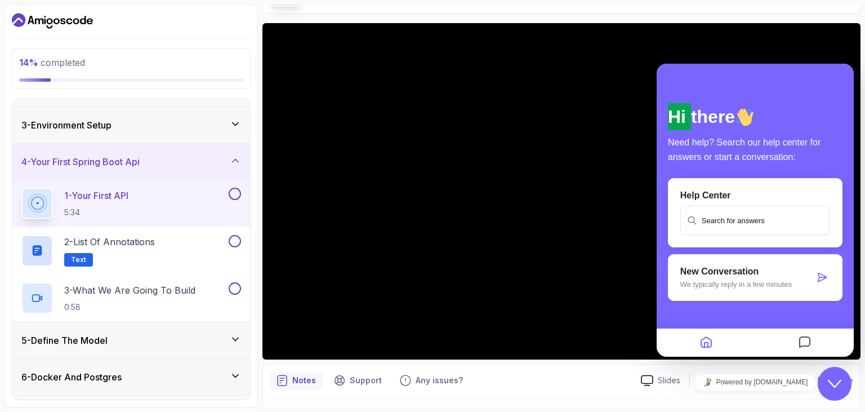
click at [842, 381] on div "Close Chat This icon closes the chat window." at bounding box center [834, 384] width 34 height 14
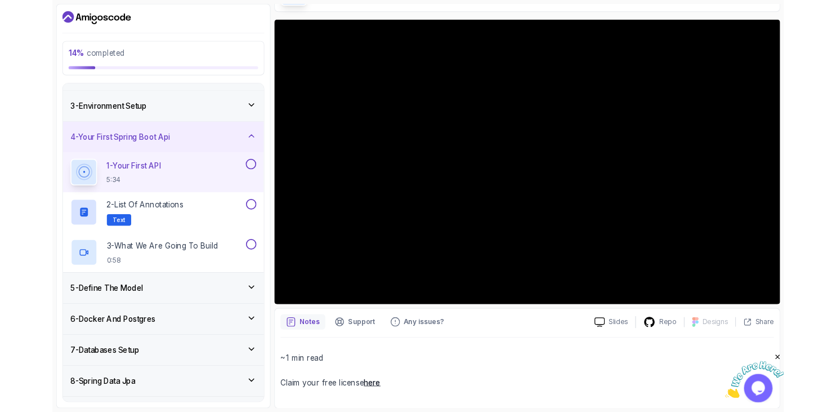
scroll to position [60, 0]
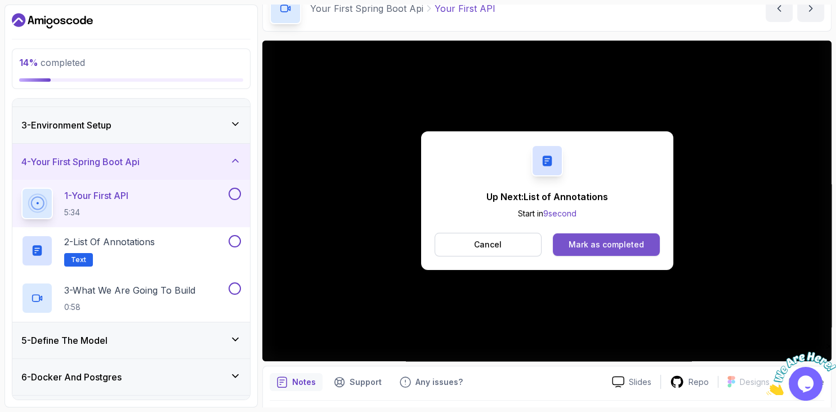
click at [584, 245] on div "Mark as completed" at bounding box center [606, 244] width 75 height 11
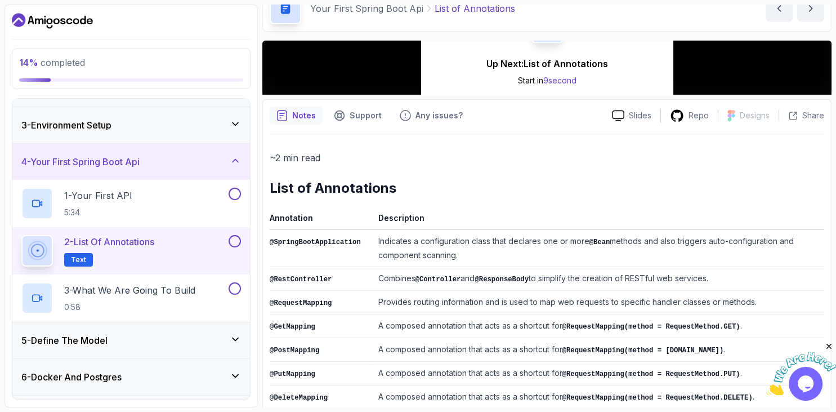
scroll to position [58, 0]
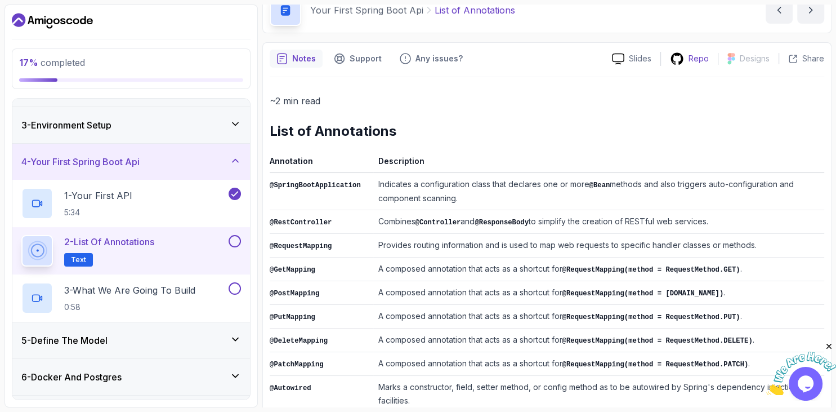
click at [688, 53] on div "Repo" at bounding box center [689, 59] width 57 height 14
click at [677, 132] on h2 "List of Annotations" at bounding box center [547, 131] width 554 height 18
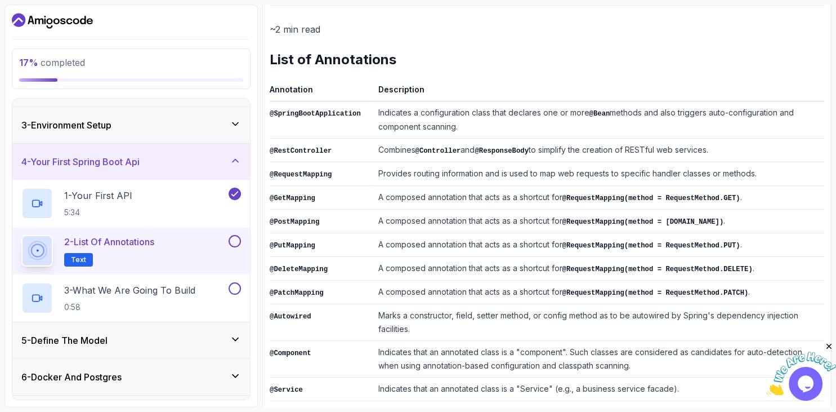
scroll to position [123, 0]
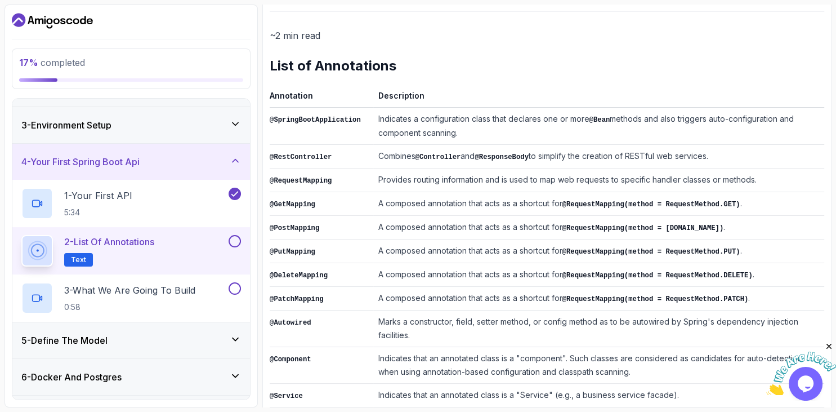
click at [509, 138] on td "Indicates a configuration class that declares one or more @Bean methods and als…" at bounding box center [598, 126] width 451 height 37
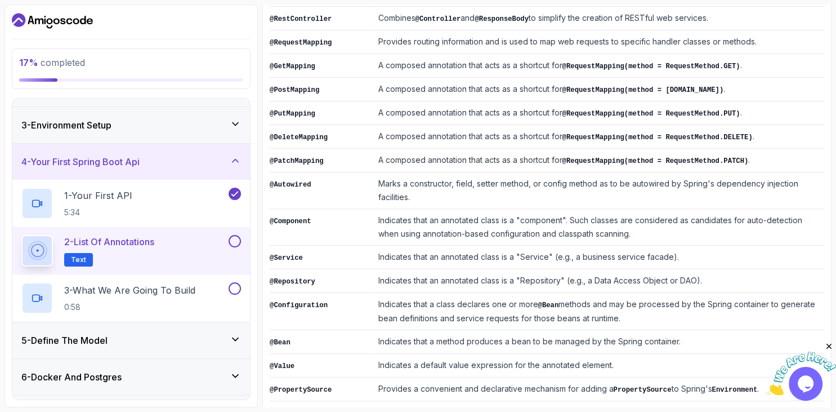
scroll to position [277, 0]
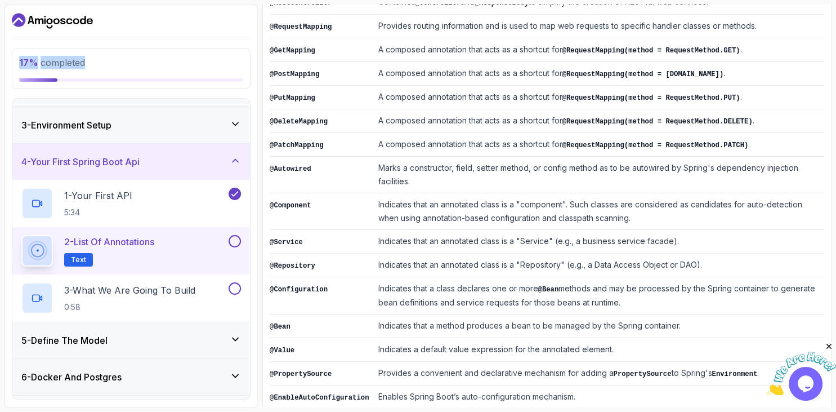
drag, startPoint x: 617, startPoint y: 372, endPoint x: 223, endPoint y: 30, distance: 521.1
click at [262, 30] on main "My Courses Spring Boot for Beginners 1 Points 1 CodeZero Student 4 - Your First…" at bounding box center [546, 206] width 569 height 402
click at [456, 111] on td "A composed annotation that acts as a shortcut for @RequestMapping(method = Requ…" at bounding box center [598, 121] width 451 height 24
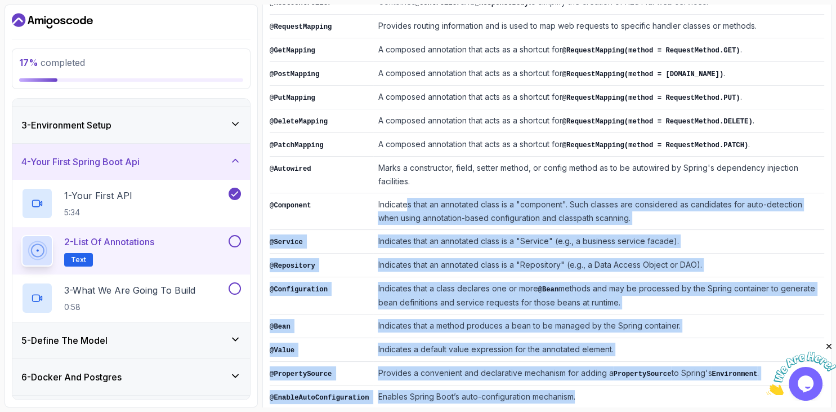
drag, startPoint x: 587, startPoint y: 374, endPoint x: 399, endPoint y: 184, distance: 267.1
click at [399, 184] on tbody "@SpringBootApplication Indicates a configuration class that declares one or mor…" at bounding box center [547, 181] width 554 height 455
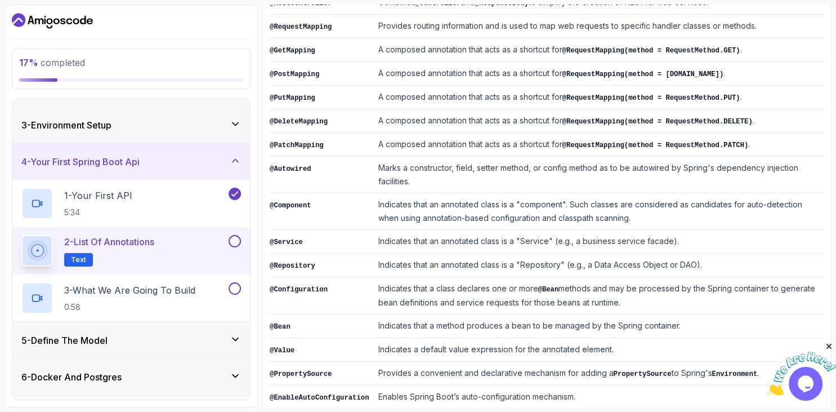
click at [400, 193] on td "Indicates that an annotated class is a "component". Such classes are considered…" at bounding box center [598, 211] width 451 height 37
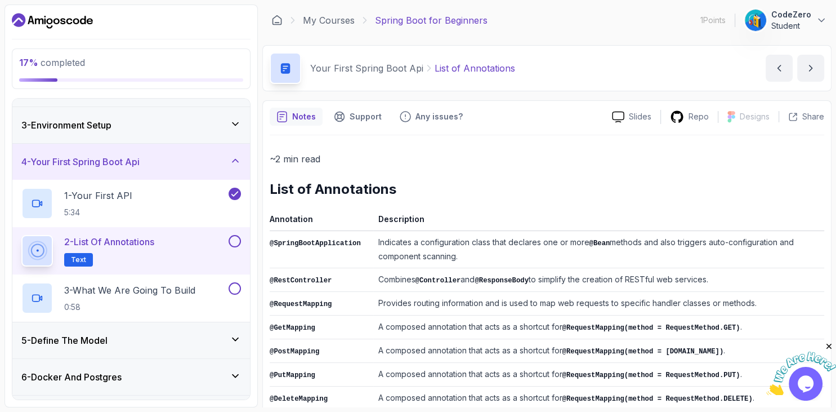
scroll to position [0, 0]
click at [643, 120] on p "Slides" at bounding box center [640, 116] width 23 height 11
click at [432, 170] on div "~2 min read List of Annotations Annotation Description @SpringBootApplication I…" at bounding box center [547, 418] width 554 height 534
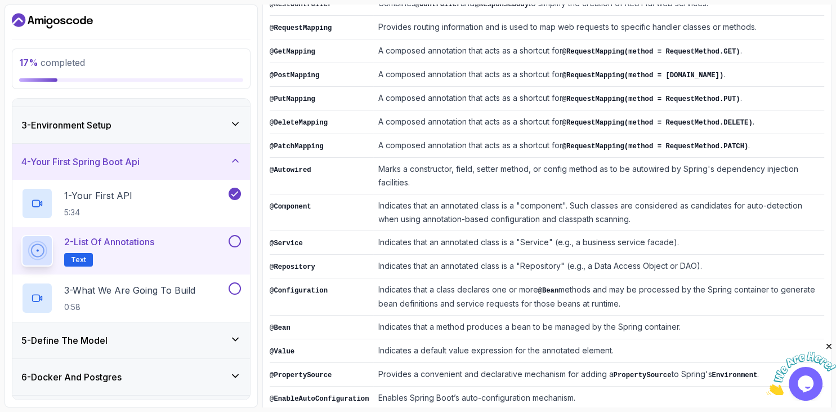
scroll to position [277, 0]
click at [830, 345] on icon "Close" at bounding box center [829, 346] width 10 height 10
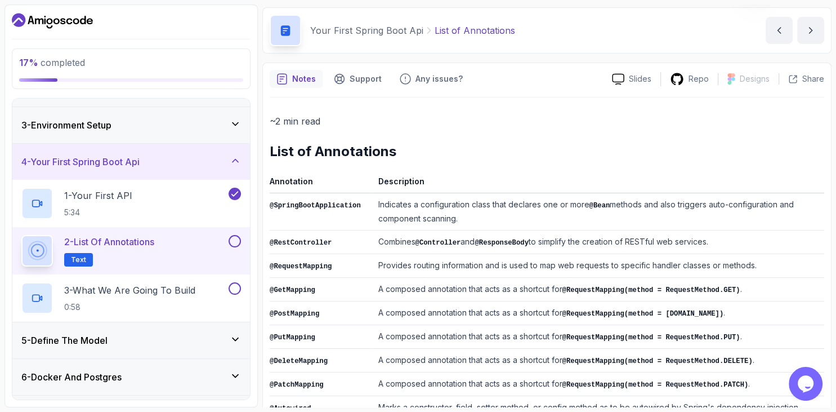
scroll to position [19, 0]
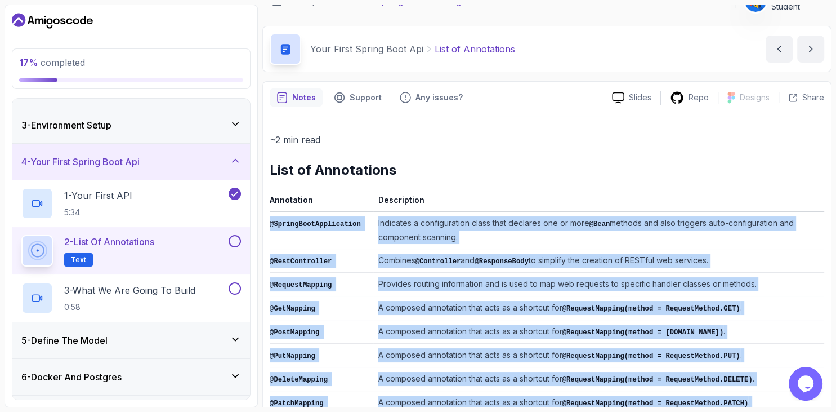
drag, startPoint x: 565, startPoint y: 366, endPoint x: 296, endPoint y: 227, distance: 302.9
click at [264, 229] on div "Notes Support Any issues? Slides Repo Designs Design not available Share ~2 min…" at bounding box center [546, 385] width 569 height 608
copy tbody "@SpringBootApplication Indicates a configuration class that declares one or mor…"
click at [455, 186] on div "~2 min read List of Annotations Annotation Description @SpringBootApplication I…" at bounding box center [547, 399] width 554 height 534
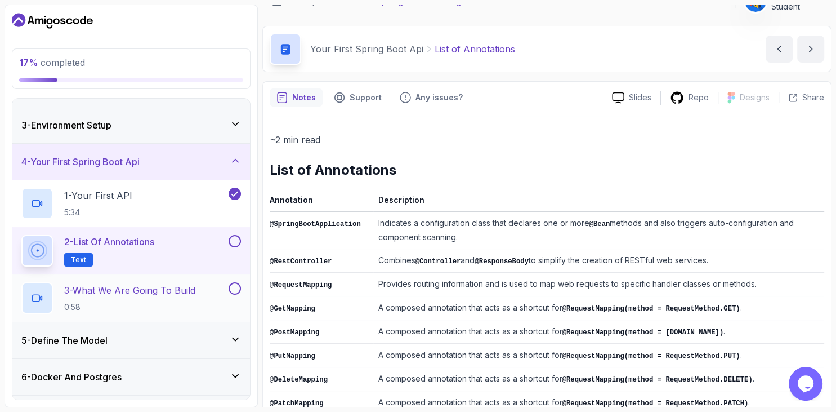
click at [166, 295] on p "3 - What We Are Going To Build" at bounding box center [129, 290] width 131 height 14
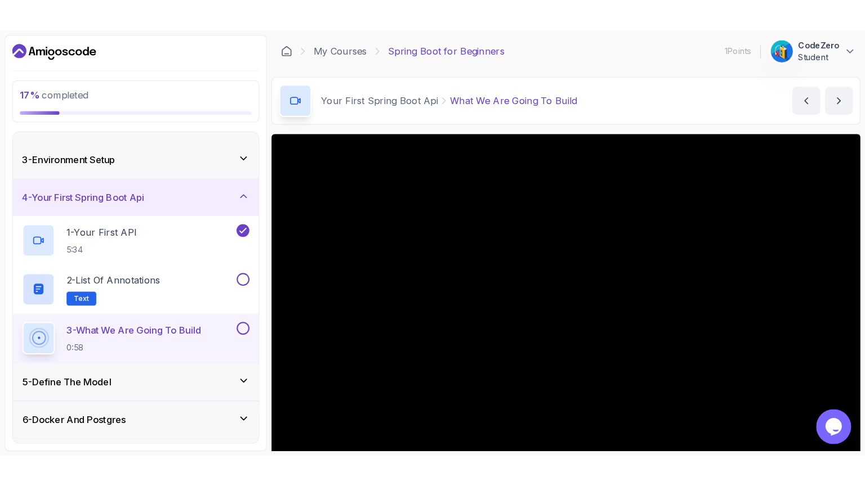
scroll to position [65, 0]
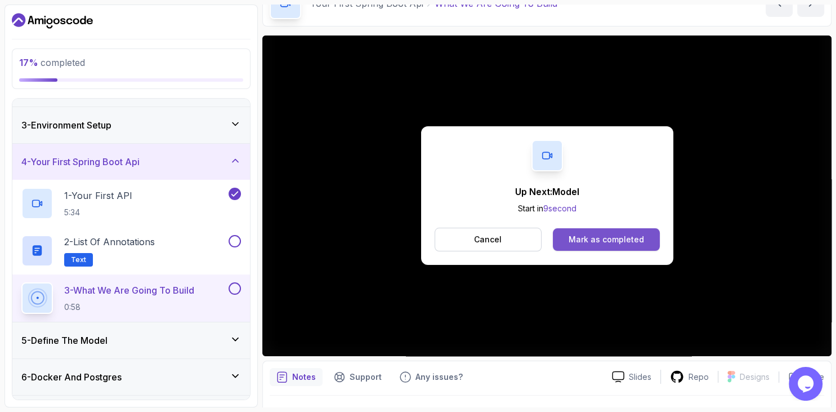
click at [609, 232] on button "Mark as completed" at bounding box center [606, 239] width 106 height 23
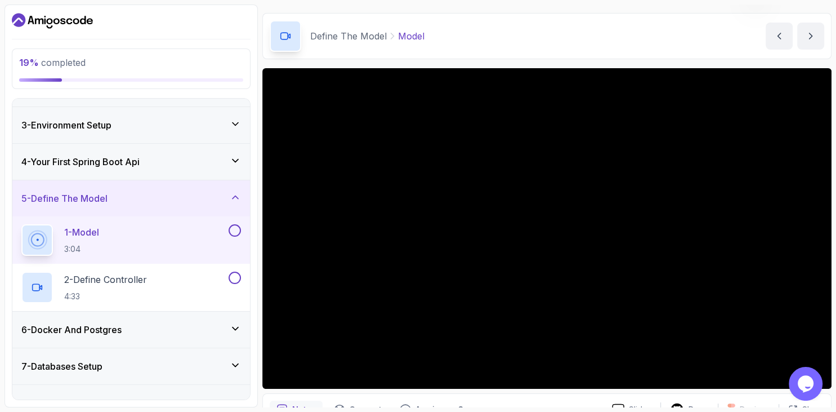
scroll to position [91, 0]
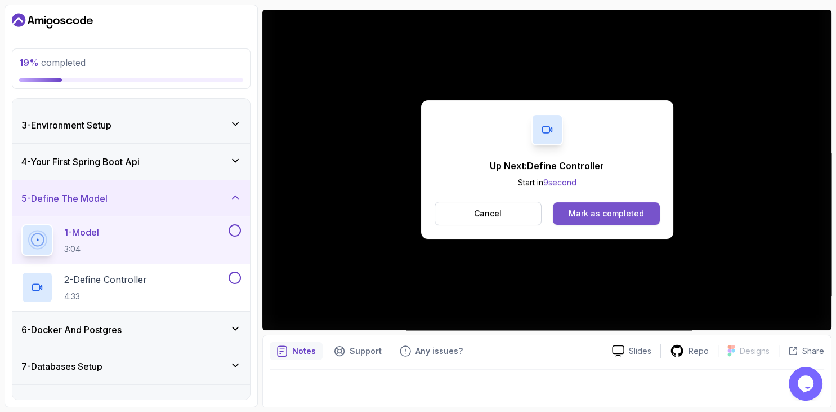
click at [632, 217] on div "Mark as completed" at bounding box center [606, 213] width 75 height 11
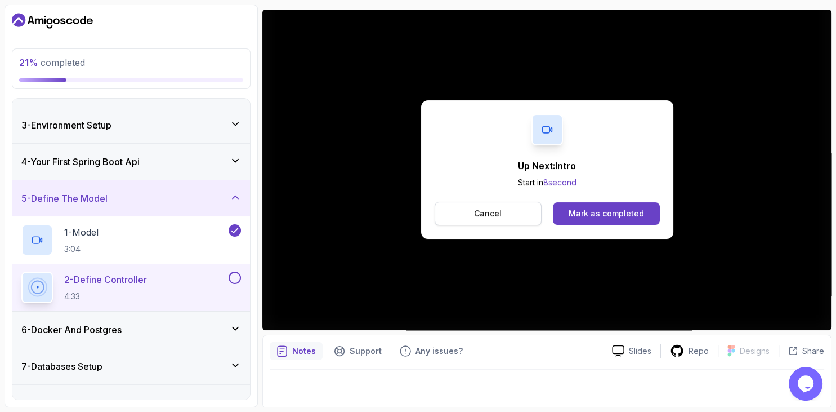
click at [535, 213] on button "Cancel" at bounding box center [489, 214] width 108 height 24
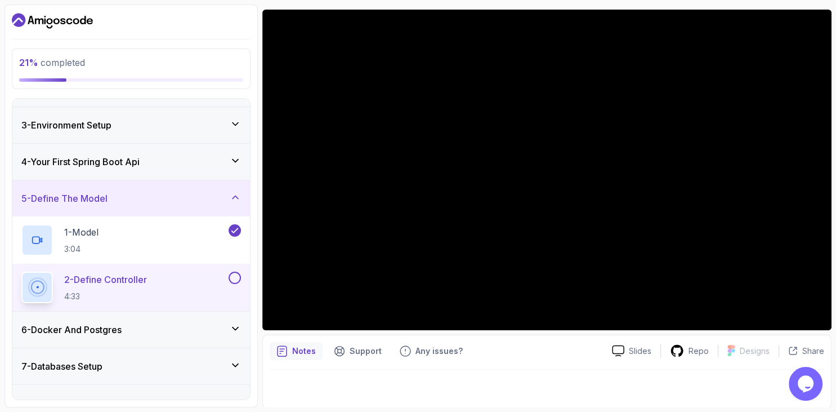
click at [132, 276] on p "2 - Define Controller" at bounding box center [105, 279] width 83 height 14
click at [171, 285] on div "2 - Define Controller 4:33" at bounding box center [123, 287] width 205 height 32
click at [120, 278] on p "2 - Define Controller" at bounding box center [105, 279] width 83 height 14
click at [119, 278] on p "2 - Define Controller" at bounding box center [105, 279] width 83 height 14
click at [119, 277] on p "2 - Define Controller" at bounding box center [105, 279] width 83 height 14
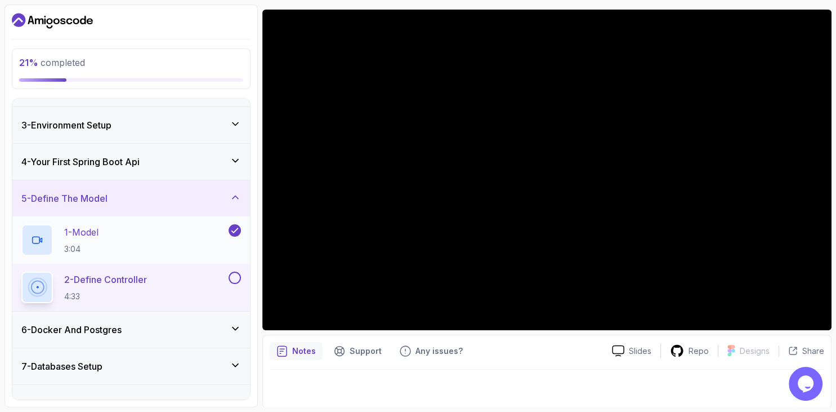
drag, startPoint x: 118, startPoint y: 276, endPoint x: 163, endPoint y: 249, distance: 52.0
click at [118, 274] on p "2 - Define Controller" at bounding box center [105, 279] width 83 height 14
click at [114, 278] on p "2 - Define Controller" at bounding box center [105, 279] width 83 height 14
click at [30, 286] on icon at bounding box center [37, 287] width 14 height 14
click at [32, 281] on icon at bounding box center [37, 287] width 14 height 14
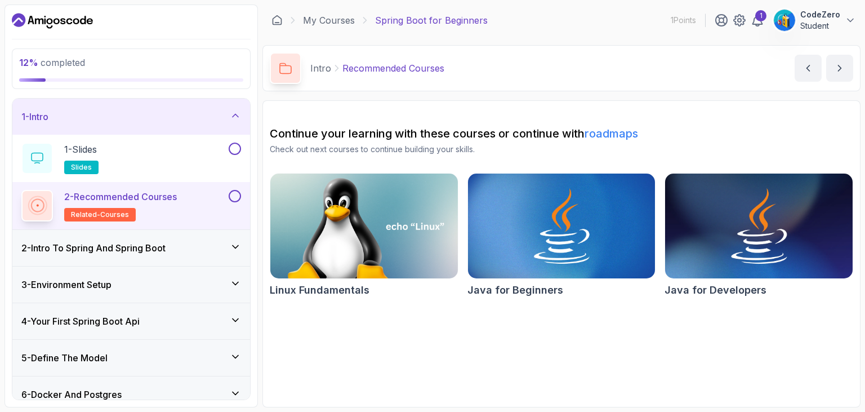
click at [61, 17] on icon "Dashboard" at bounding box center [52, 21] width 81 height 18
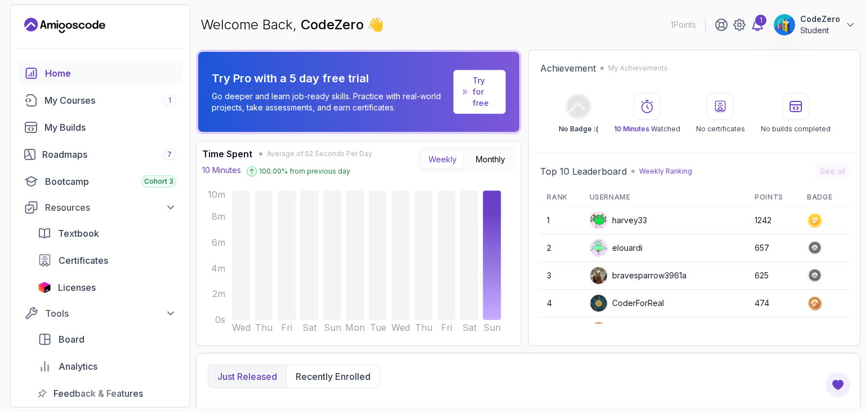
click at [763, 26] on div "1" at bounding box center [760, 20] width 11 height 11
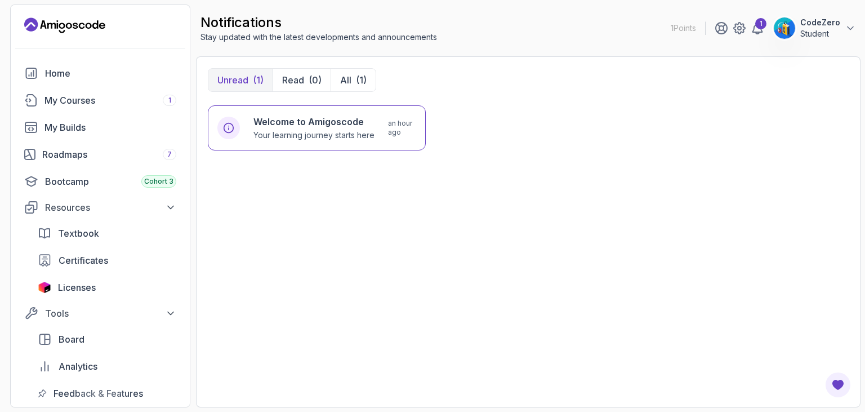
click at [800, 26] on button "CodeZero Student" at bounding box center [814, 28] width 83 height 23
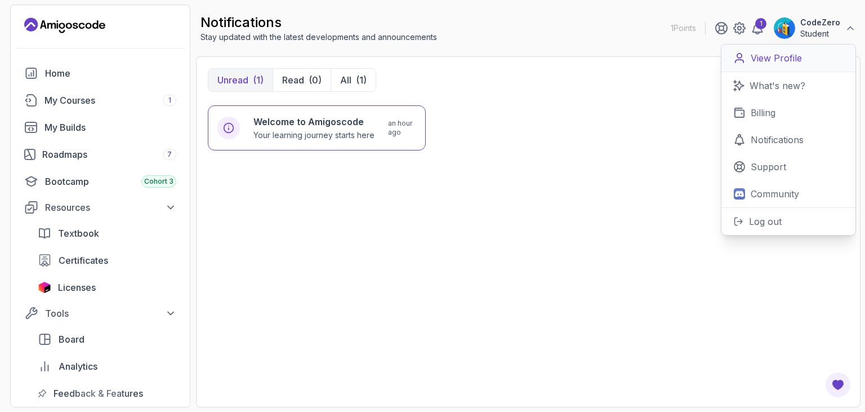
click at [775, 62] on p "View Profile" at bounding box center [775, 58] width 51 height 14
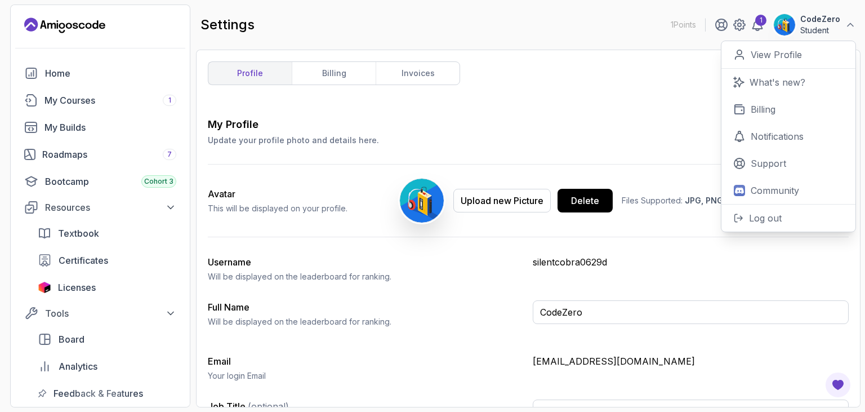
scroll to position [27, 0]
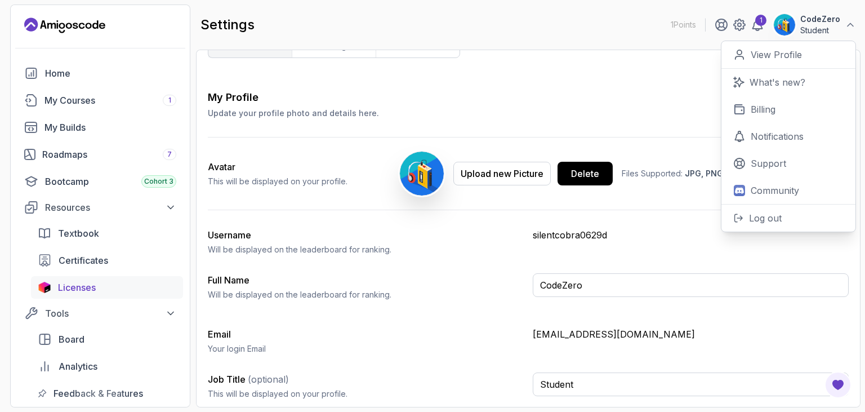
click at [92, 289] on span "Licenses" at bounding box center [77, 287] width 38 height 14
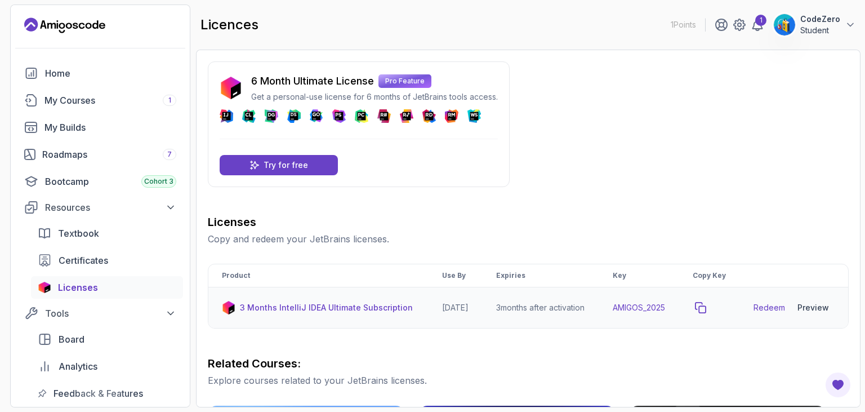
click at [705, 312] on icon "copy-button" at bounding box center [700, 307] width 10 height 10
click at [770, 313] on link "Redeem" at bounding box center [769, 307] width 32 height 11
click at [694, 100] on div "6 Month Ultimate License Pro Feature Get a personal-use license for 6 months of…" at bounding box center [528, 401] width 641 height 680
click at [761, 313] on link "Redeem" at bounding box center [769, 307] width 32 height 11
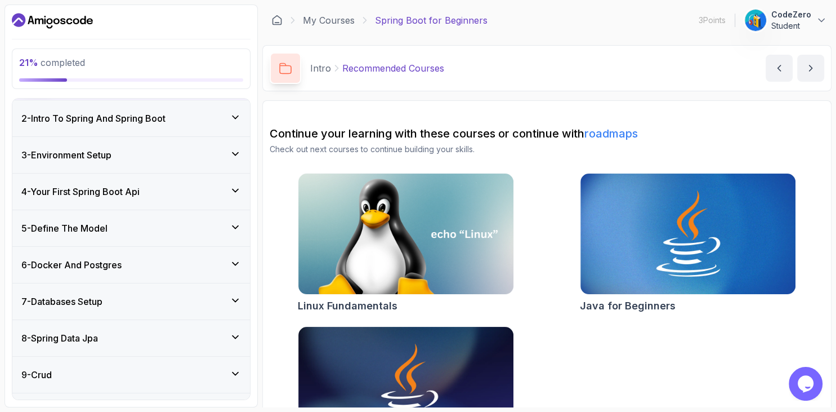
click at [126, 207] on div "4 - Your First Spring Boot Api" at bounding box center [131, 191] width 238 height 36
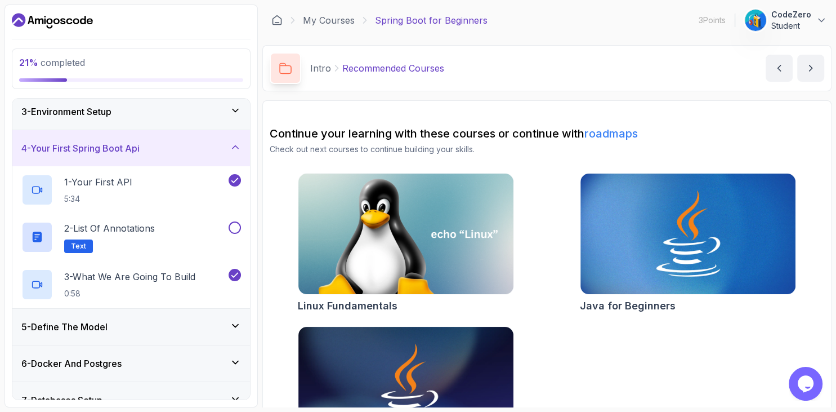
scroll to position [169, 0]
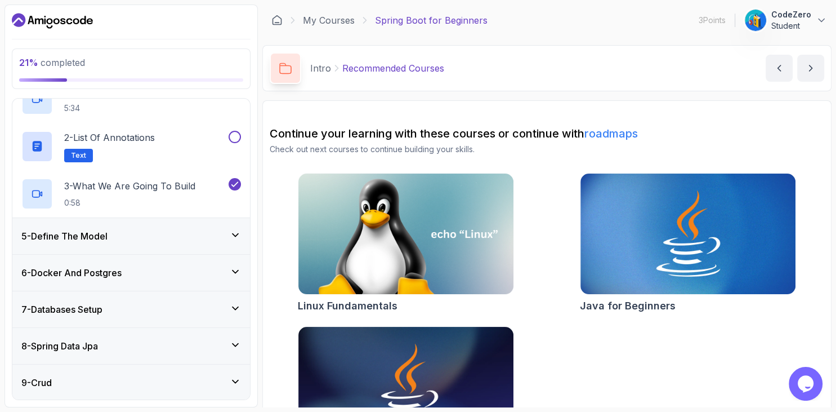
click at [131, 236] on div "5 - Define The Model" at bounding box center [131, 236] width 220 height 14
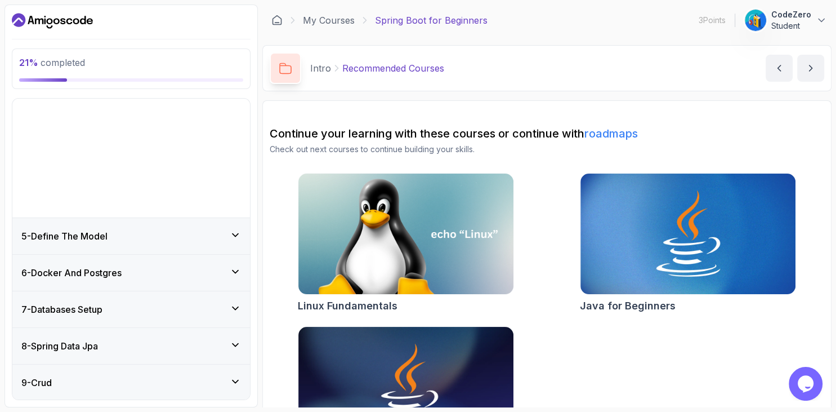
scroll to position [135, 0]
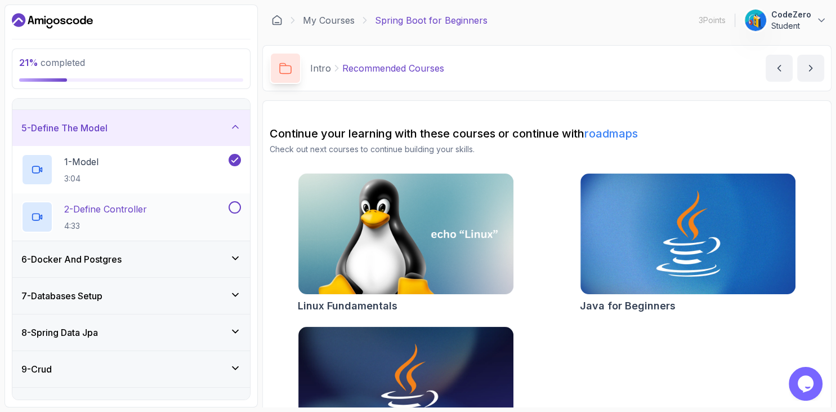
click at [131, 213] on p "2 - Define Controller" at bounding box center [105, 209] width 83 height 14
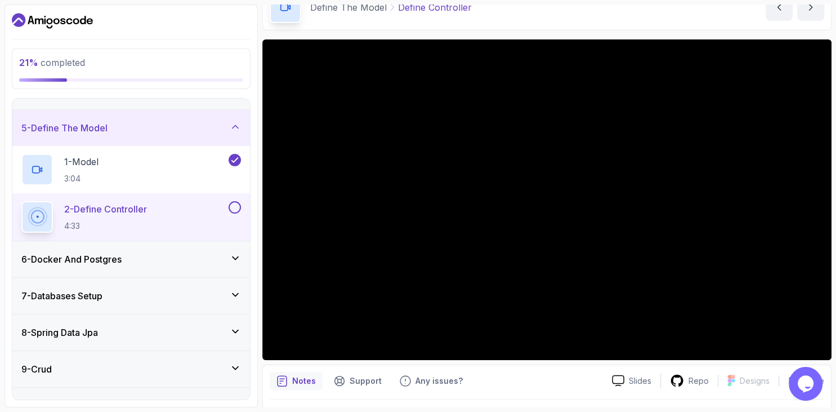
scroll to position [65, 0]
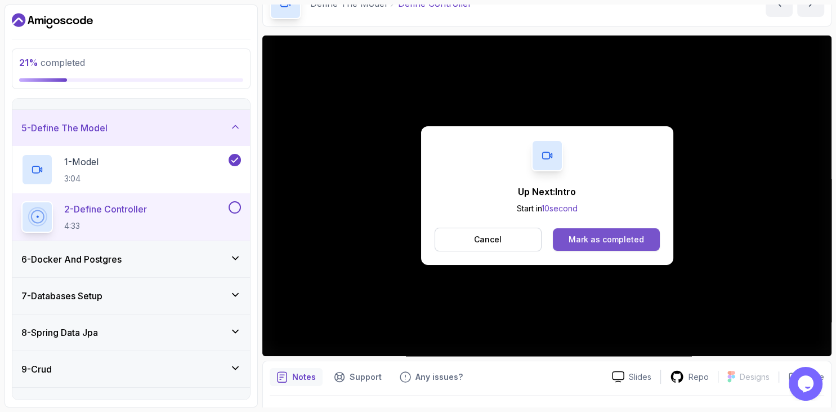
click at [605, 246] on button "Mark as completed" at bounding box center [606, 239] width 106 height 23
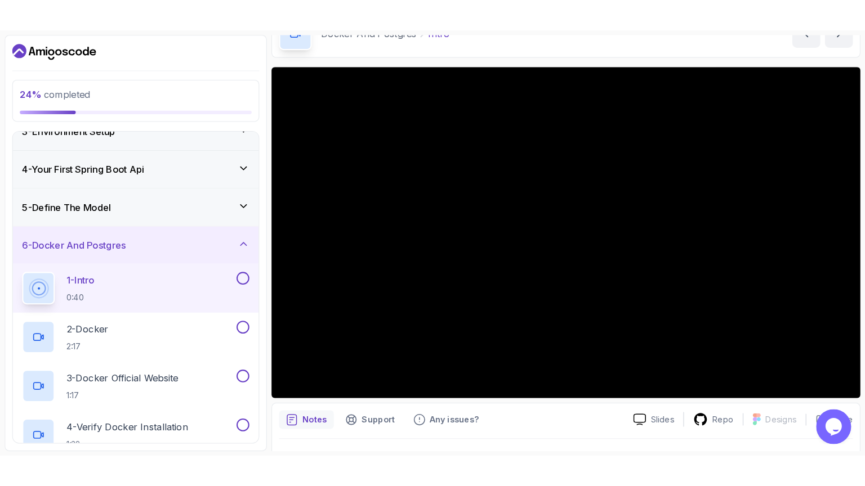
scroll to position [70, 0]
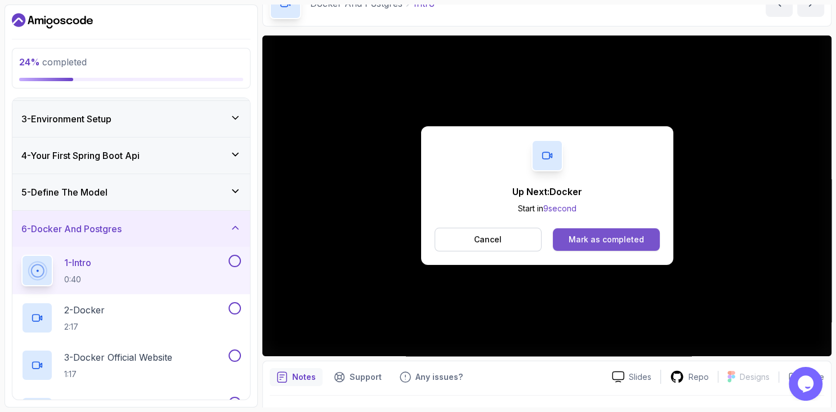
click at [639, 237] on div "Mark as completed" at bounding box center [606, 239] width 75 height 11
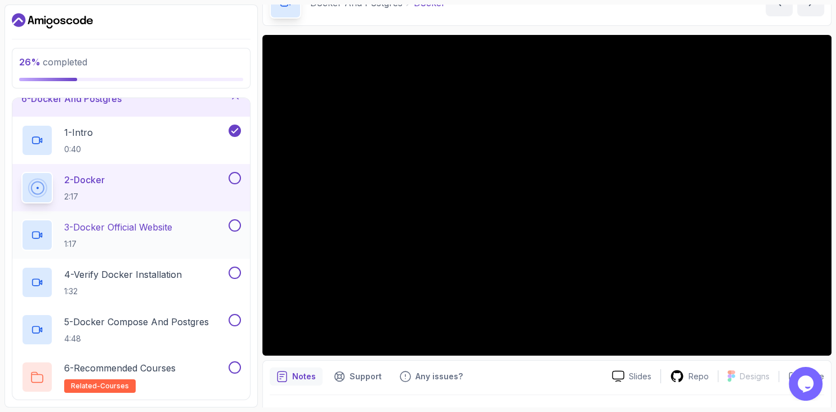
scroll to position [91, 0]
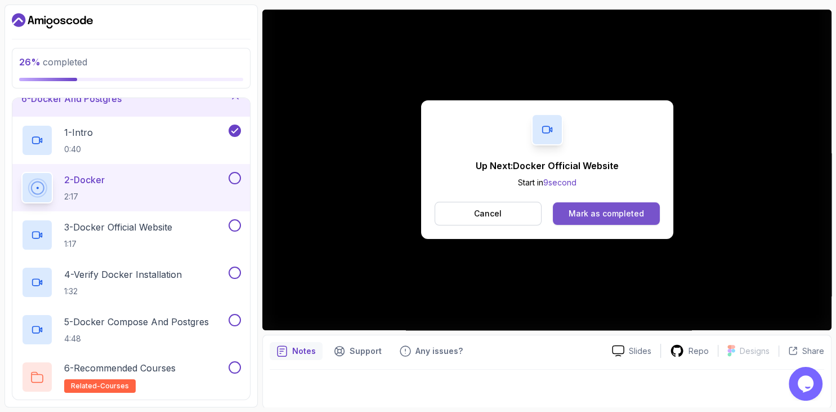
click at [619, 213] on div "Mark as completed" at bounding box center [606, 213] width 75 height 11
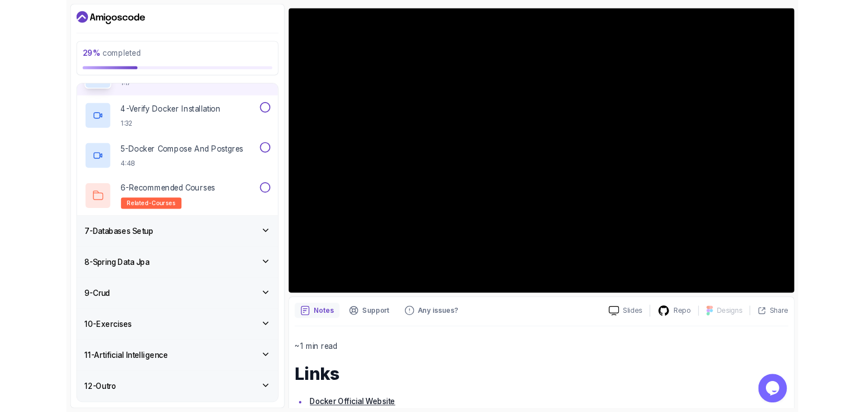
scroll to position [345, 0]
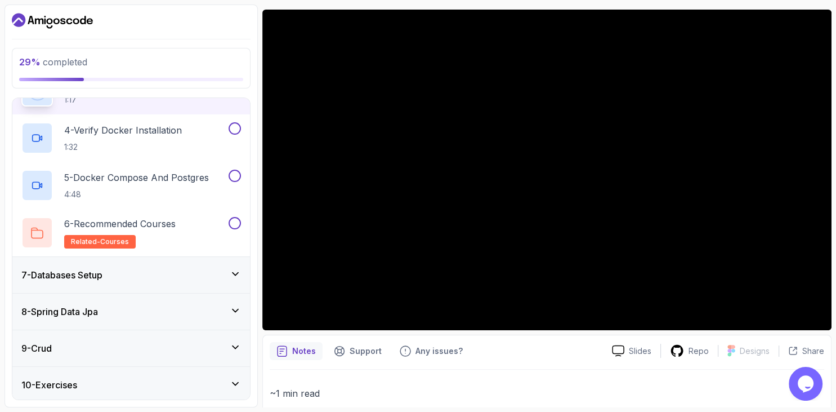
click at [545, 347] on div "Notes Support Any issues?" at bounding box center [436, 351] width 333 height 18
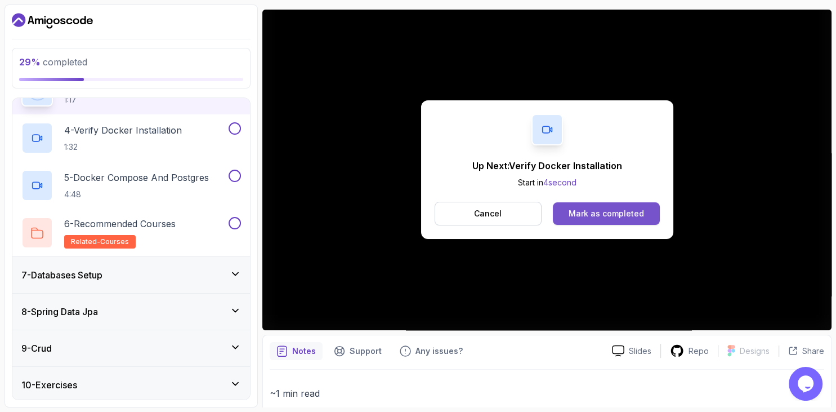
click at [645, 218] on button "Mark as completed" at bounding box center [606, 213] width 106 height 23
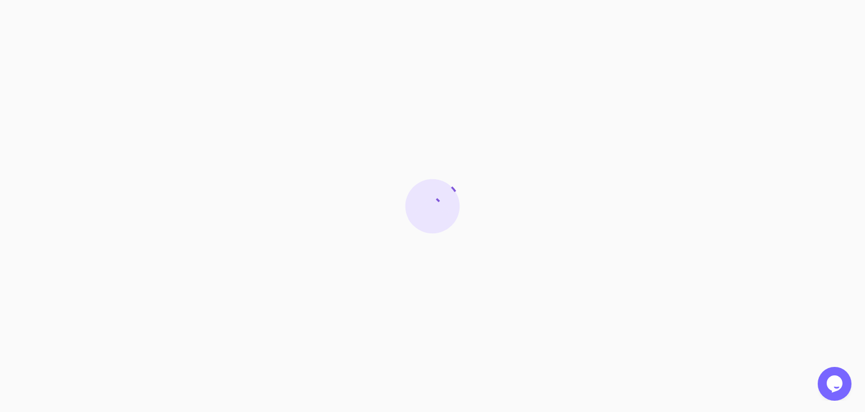
click at [767, 141] on div at bounding box center [432, 206] width 865 height 412
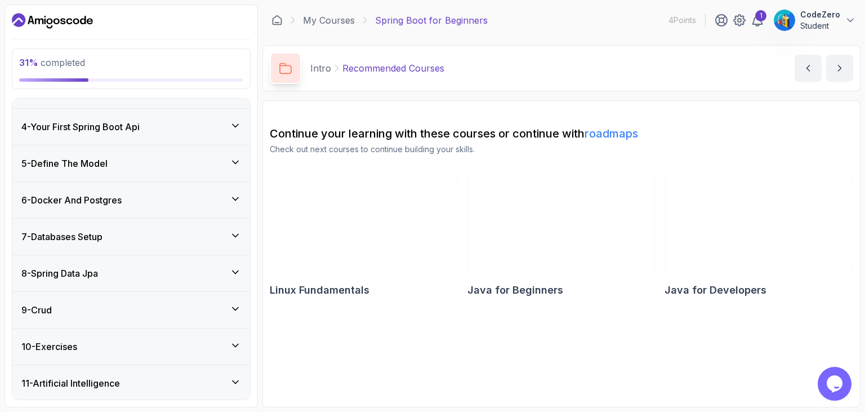
scroll to position [129, 0]
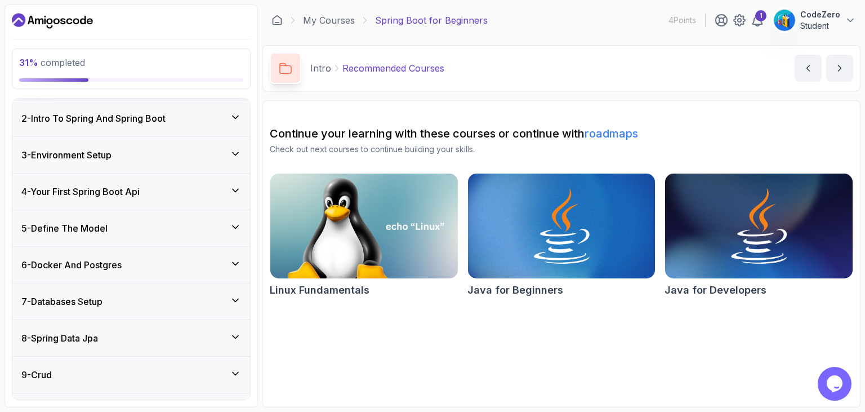
click at [98, 265] on h3 "6 - Docker And Postgres" at bounding box center [71, 265] width 100 height 14
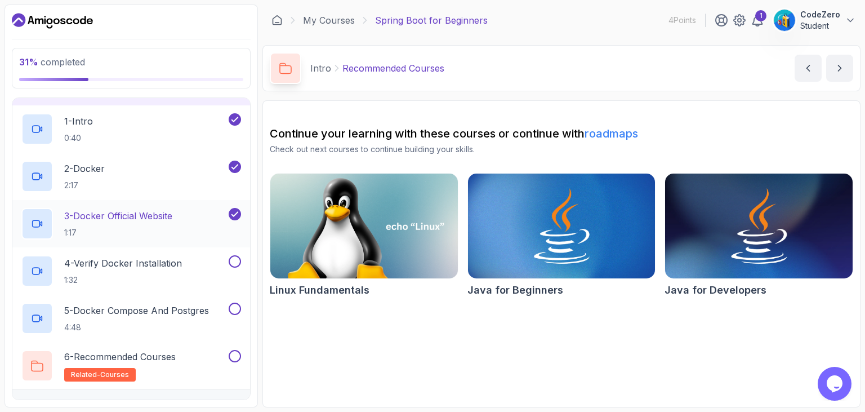
scroll to position [236, 0]
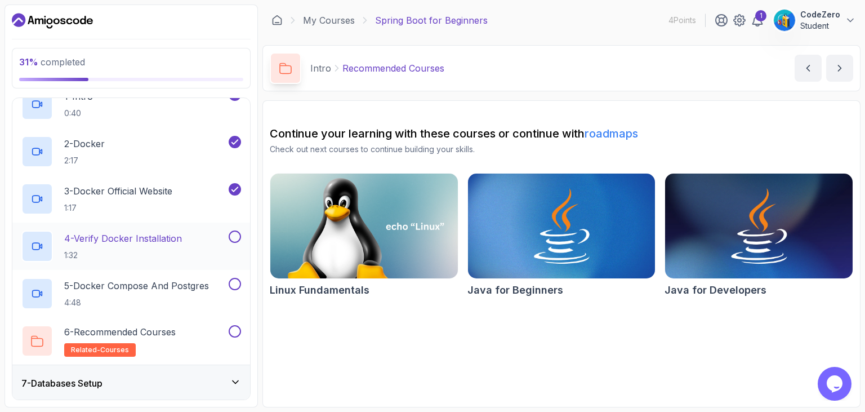
click at [145, 245] on h2 "4 - Verify Docker Installation 1:32" at bounding box center [123, 245] width 118 height 29
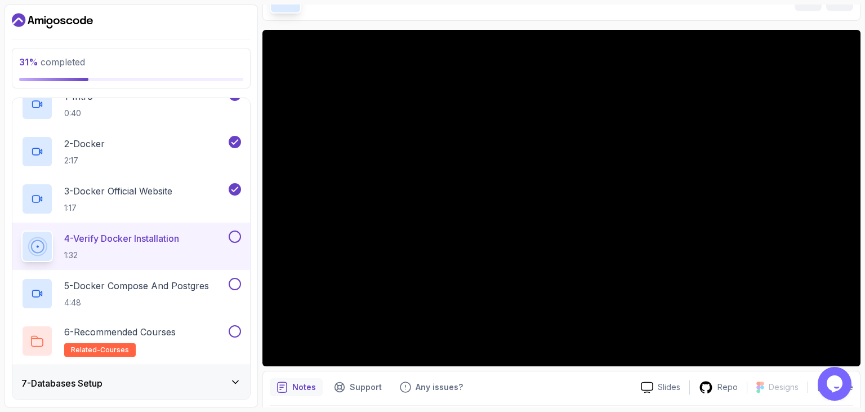
scroll to position [65, 0]
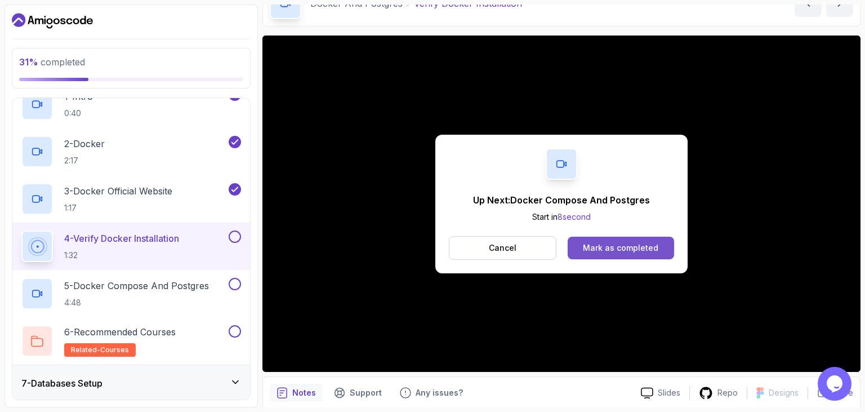
click at [618, 247] on div "Mark as completed" at bounding box center [620, 247] width 75 height 11
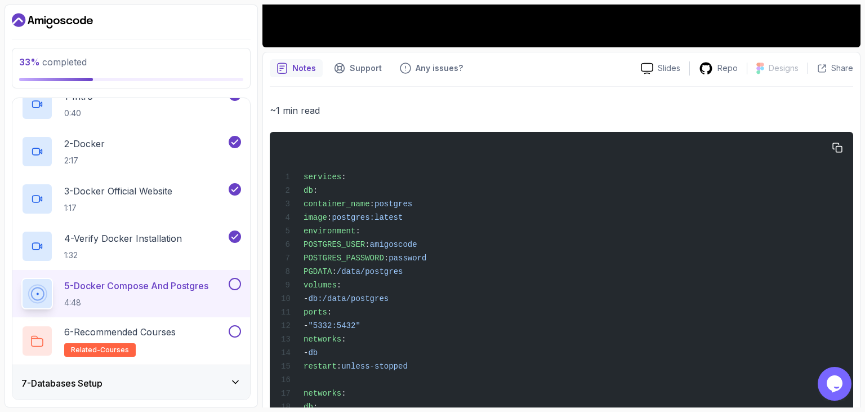
scroll to position [486, 0]
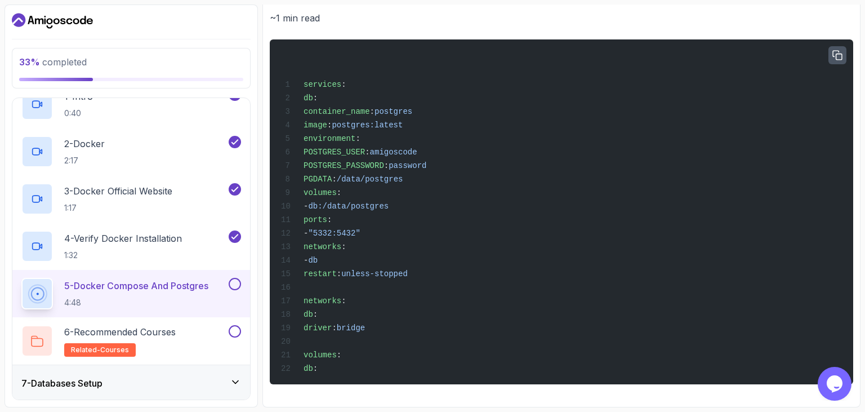
click at [837, 51] on icon "button" at bounding box center [837, 56] width 10 height 10
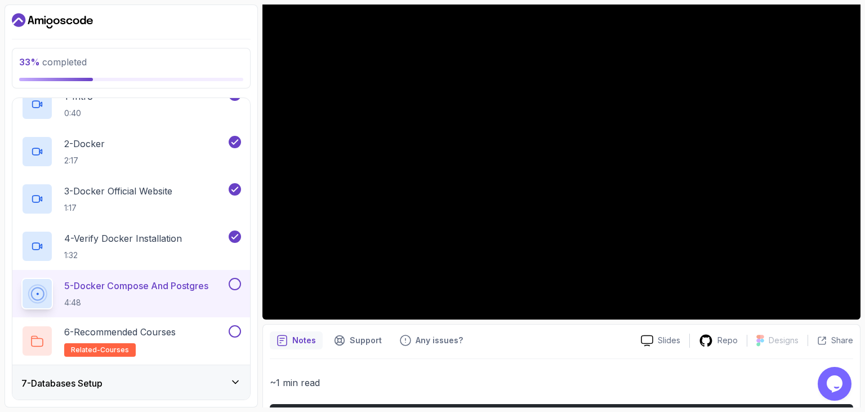
scroll to position [32, 0]
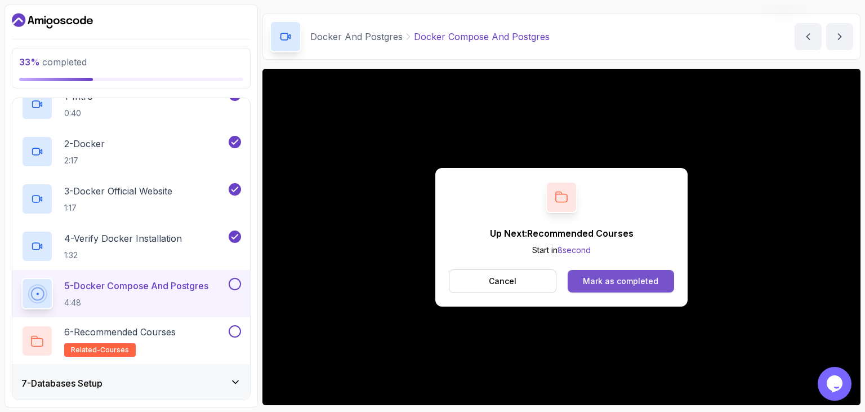
click at [620, 278] on div "Mark as completed" at bounding box center [620, 280] width 75 height 11
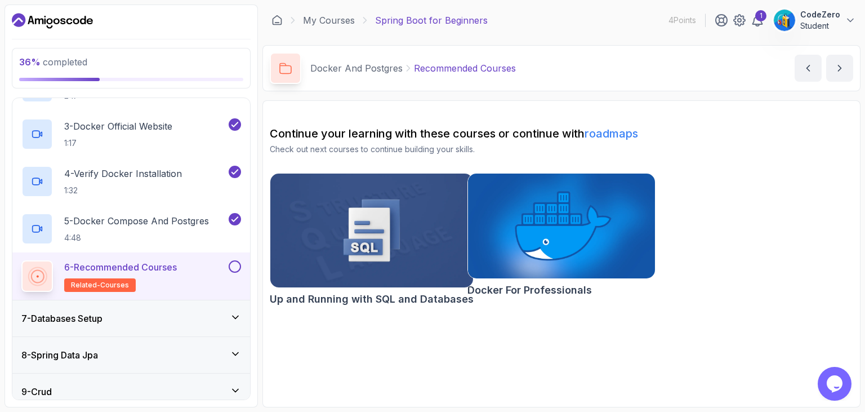
scroll to position [366, 0]
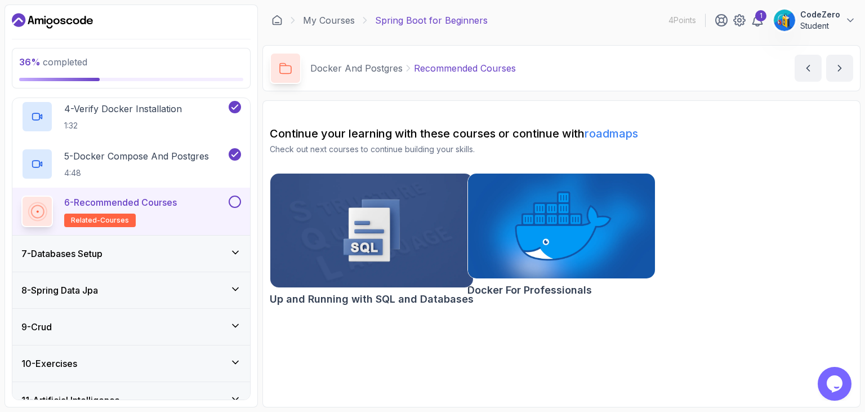
click at [140, 257] on div "7 - Databases Setup" at bounding box center [131, 254] width 220 height 14
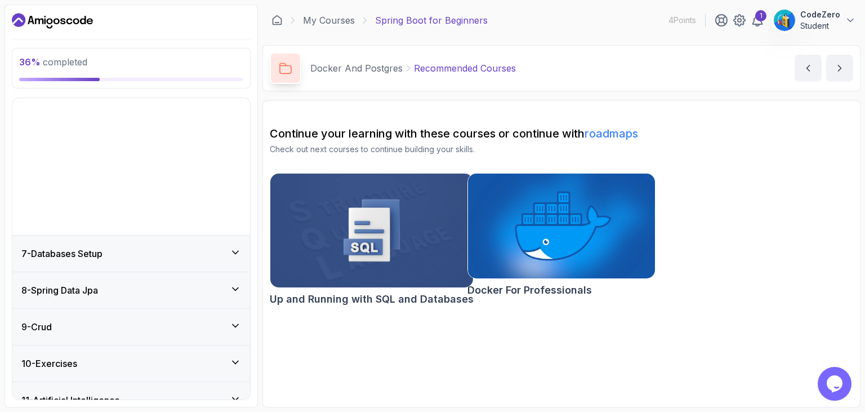
scroll to position [135, 0]
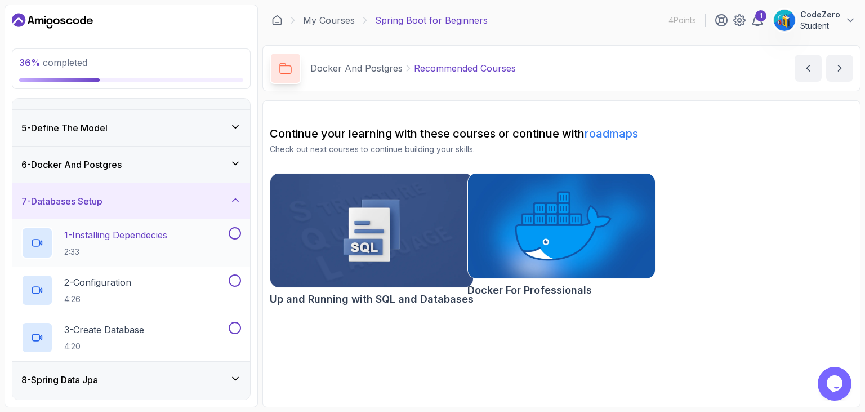
click at [136, 242] on h2 "1 - Installing Dependecies 2:33" at bounding box center [115, 242] width 103 height 29
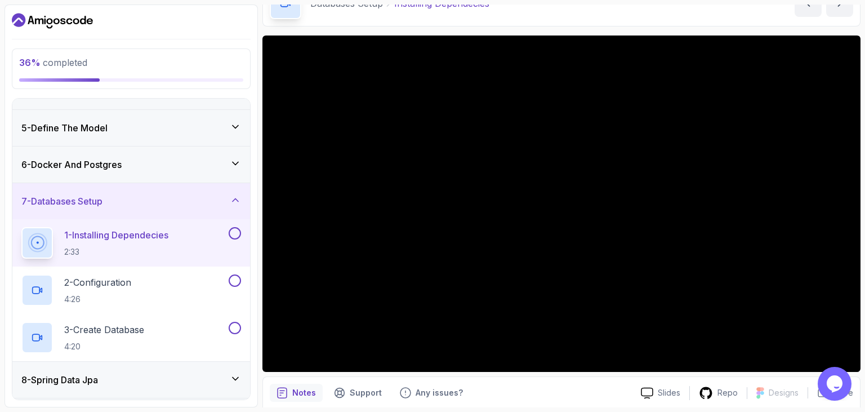
scroll to position [321, 0]
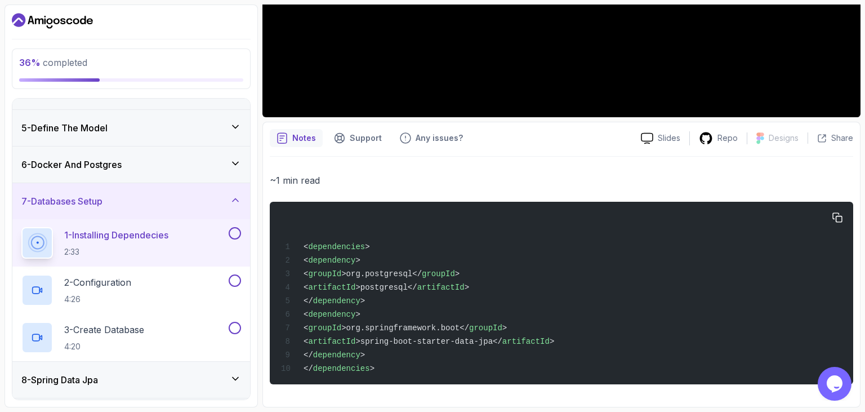
click at [312, 240] on div "< dependencies > < dependency > < groupId >org.postgresql</ groupId > < artifac…" at bounding box center [561, 292] width 565 height 169
click at [308, 257] on span "<" at bounding box center [305, 260] width 5 height 9
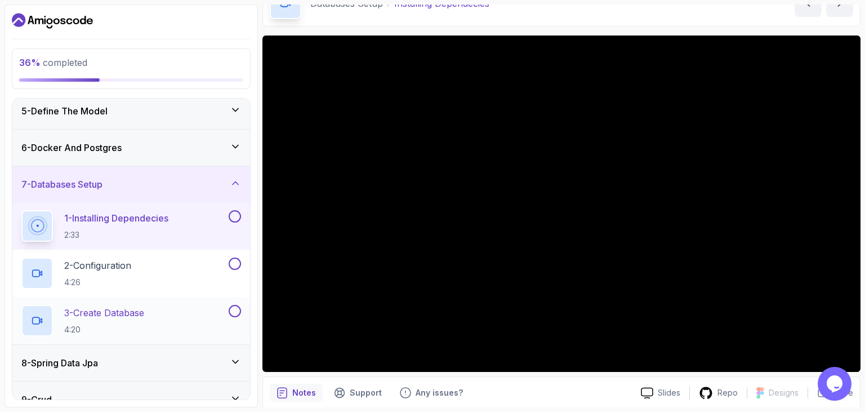
scroll to position [147, 0]
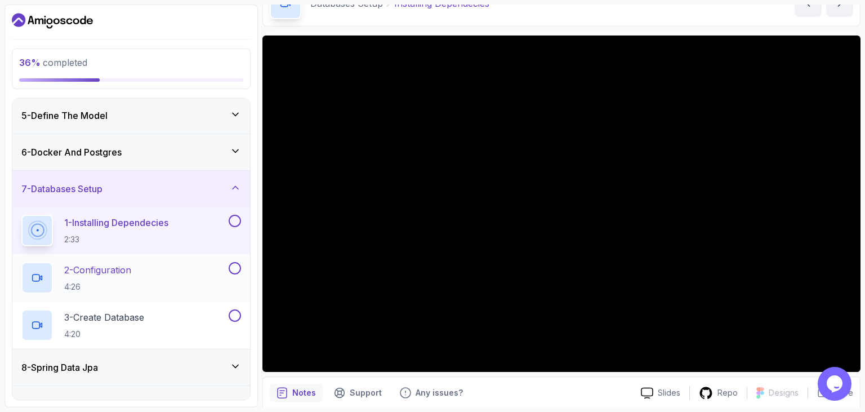
click at [127, 274] on p "2 - Configuration" at bounding box center [97, 270] width 67 height 14
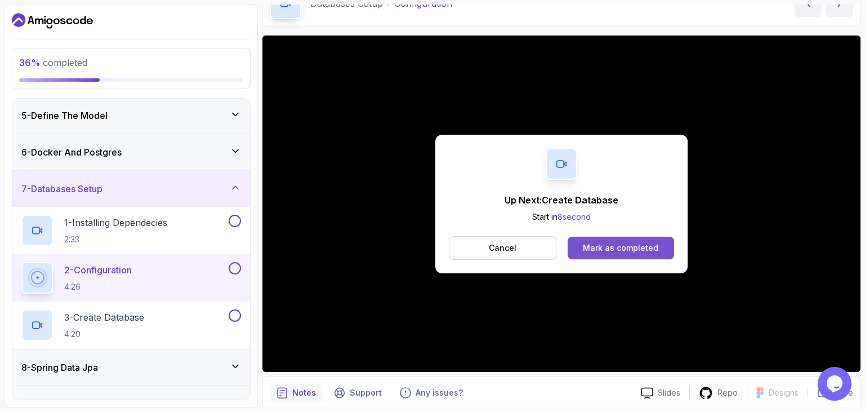
click at [656, 253] on button "Mark as completed" at bounding box center [620, 247] width 106 height 23
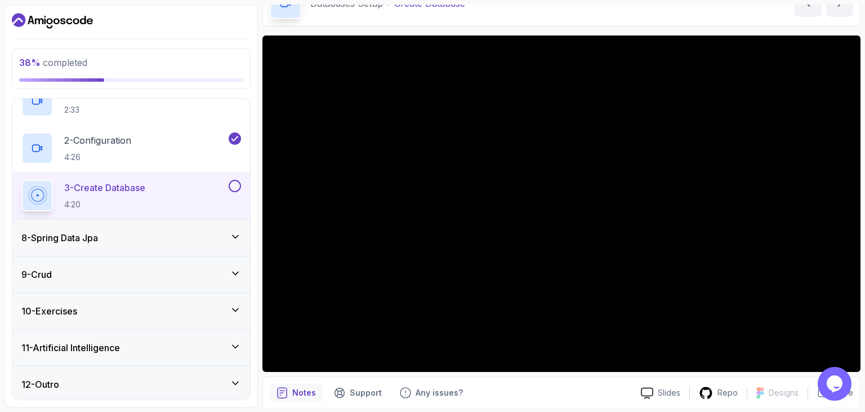
scroll to position [203, 0]
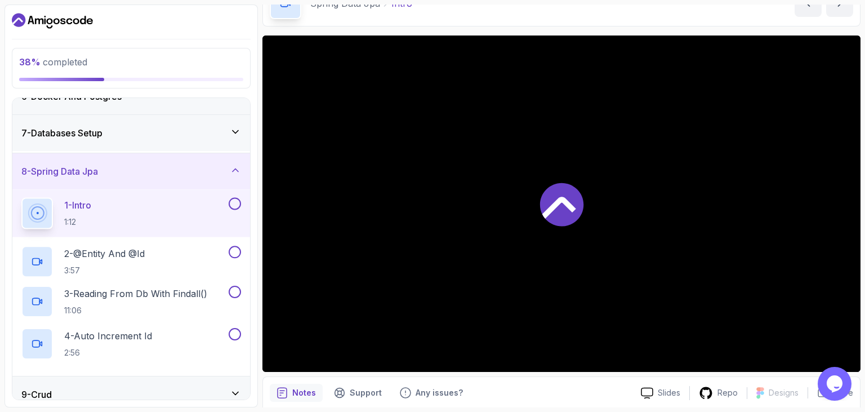
scroll to position [135, 0]
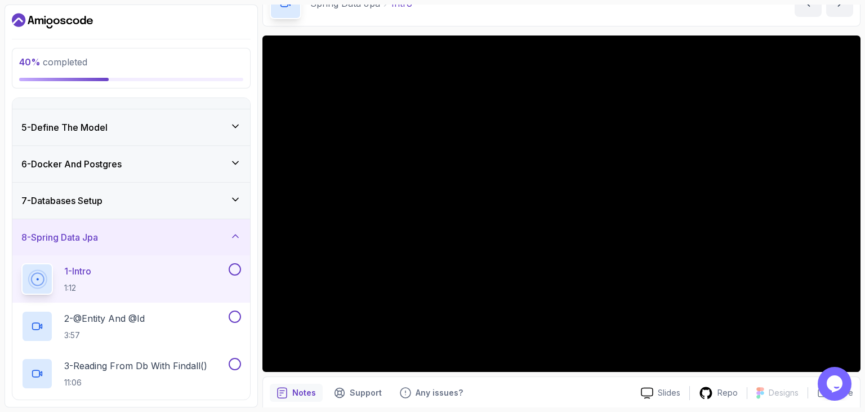
click at [864, 150] on section "40 % completed 1 - Intro 2 - Intro To Spring And Spring Boot 3 - Environment Se…" at bounding box center [432, 206] width 865 height 412
